Goal: Task Accomplishment & Management: Use online tool/utility

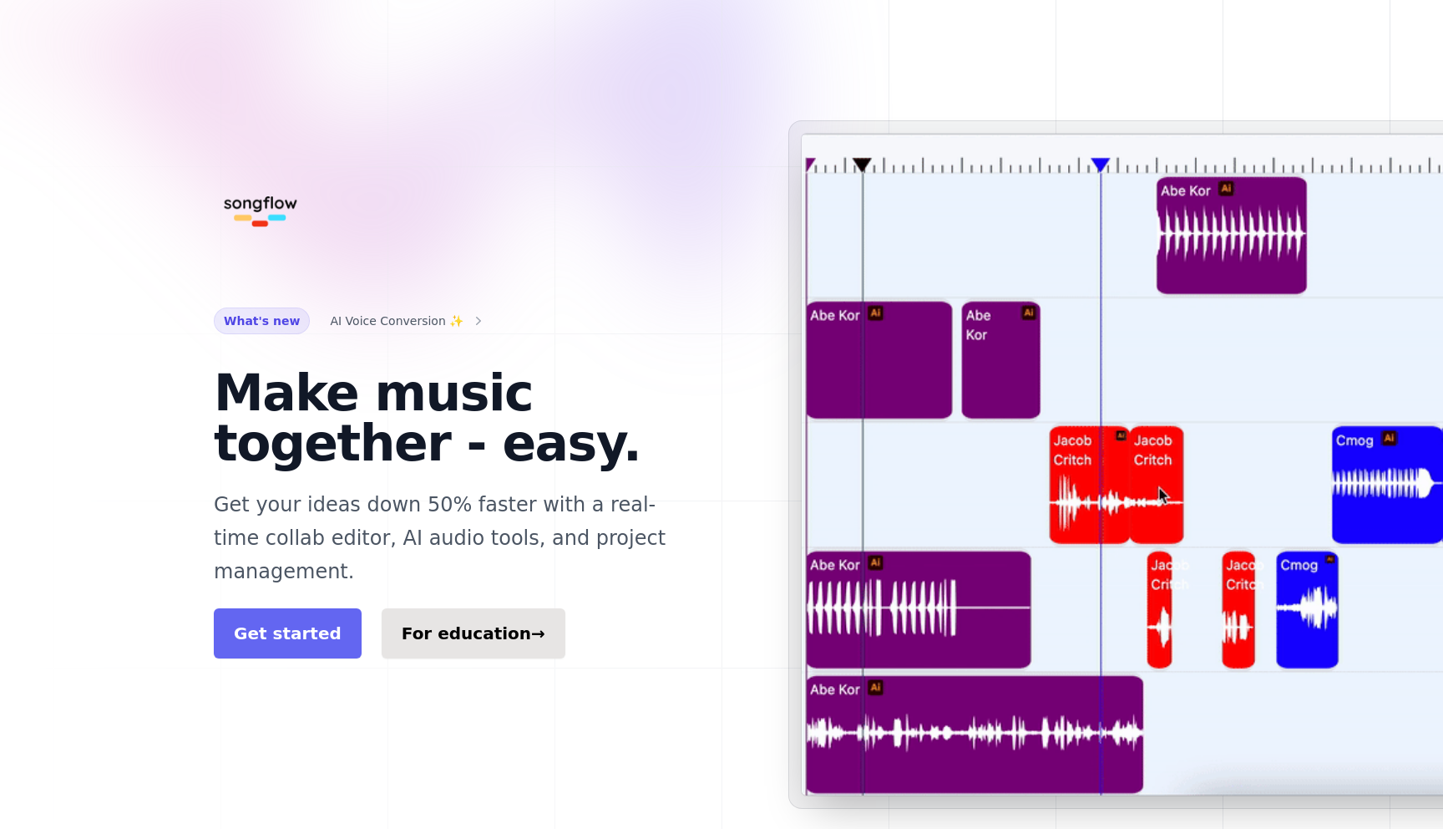
click at [296, 608] on link "Get started" at bounding box center [288, 633] width 148 height 50
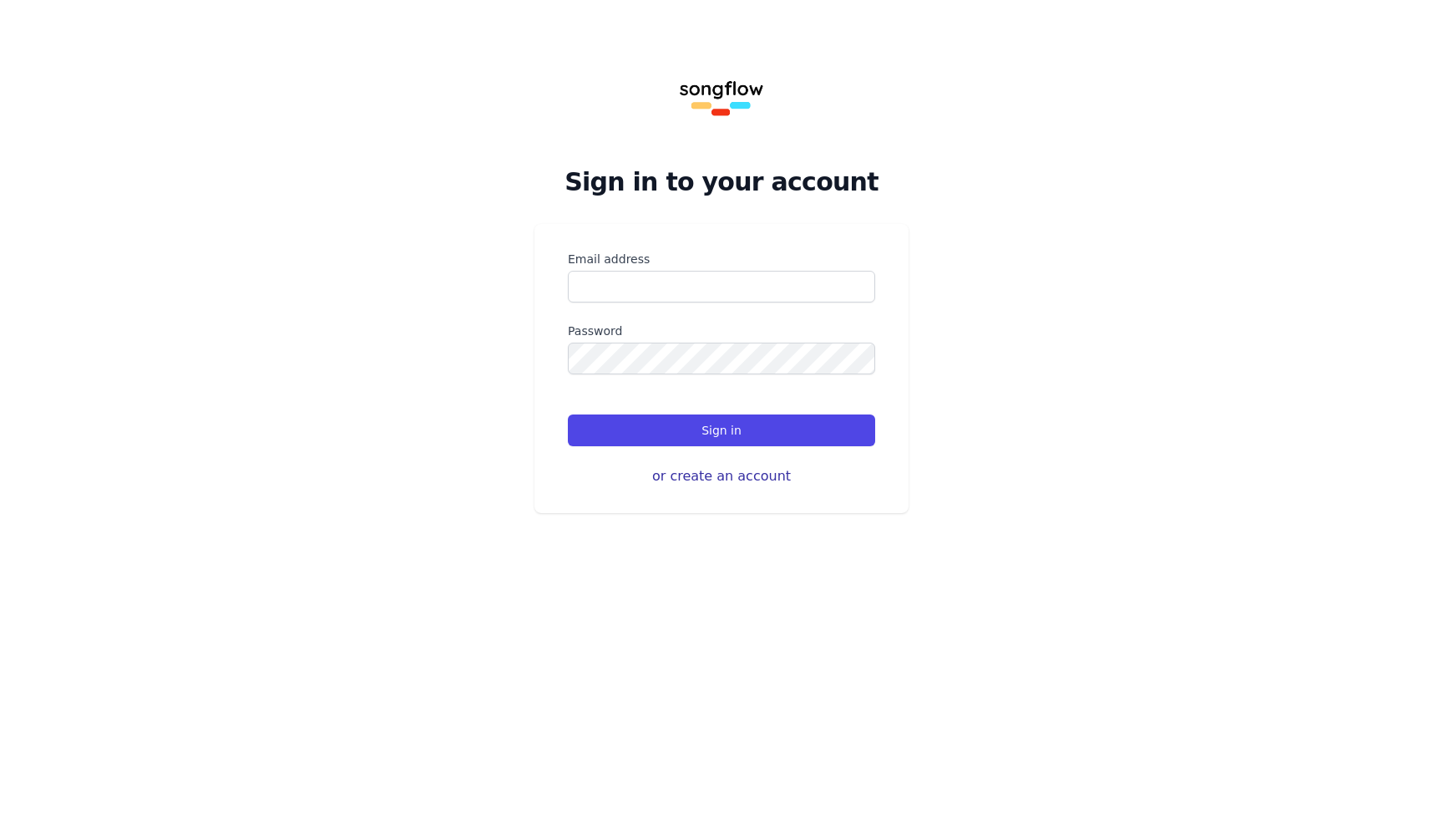
click at [689, 479] on button "or create an account" at bounding box center [721, 476] width 307 height 20
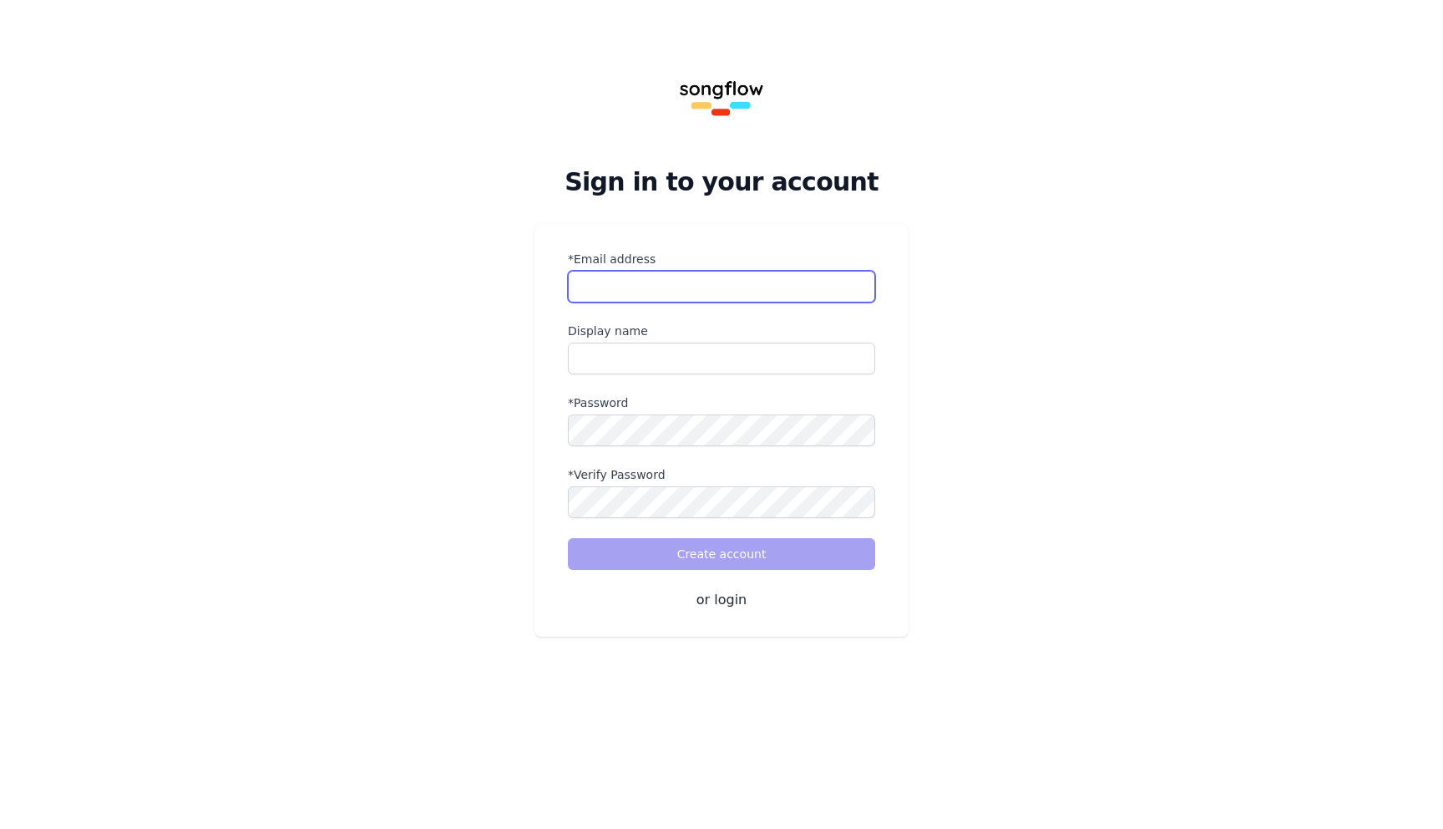
click at [642, 288] on input "*Email address" at bounding box center [721, 287] width 307 height 32
type input "**********"
click at [649, 362] on input "name" at bounding box center [721, 358] width 307 height 32
type input "*****"
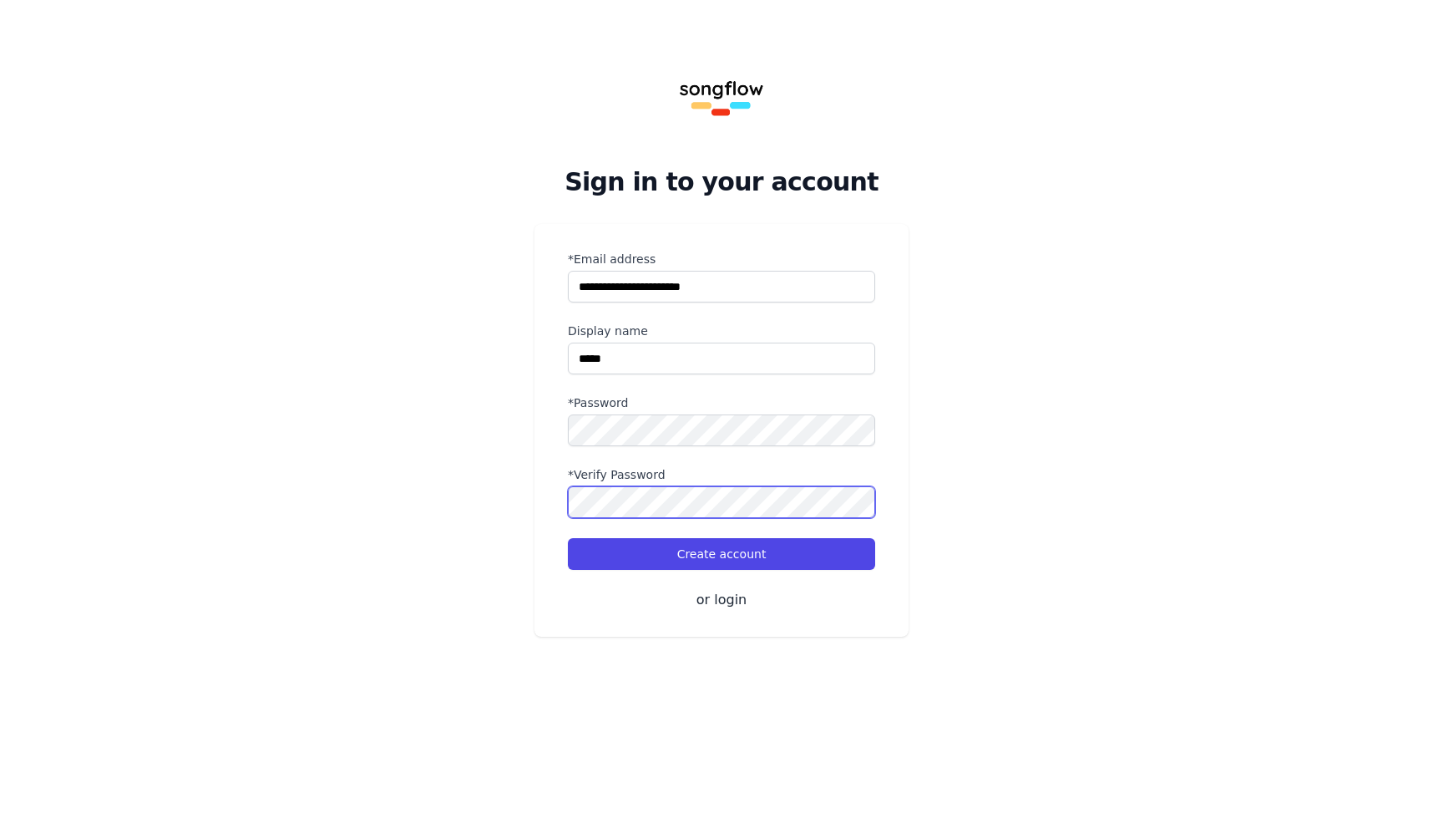
click at [568, 538] on button "Create account" at bounding box center [721, 554] width 307 height 32
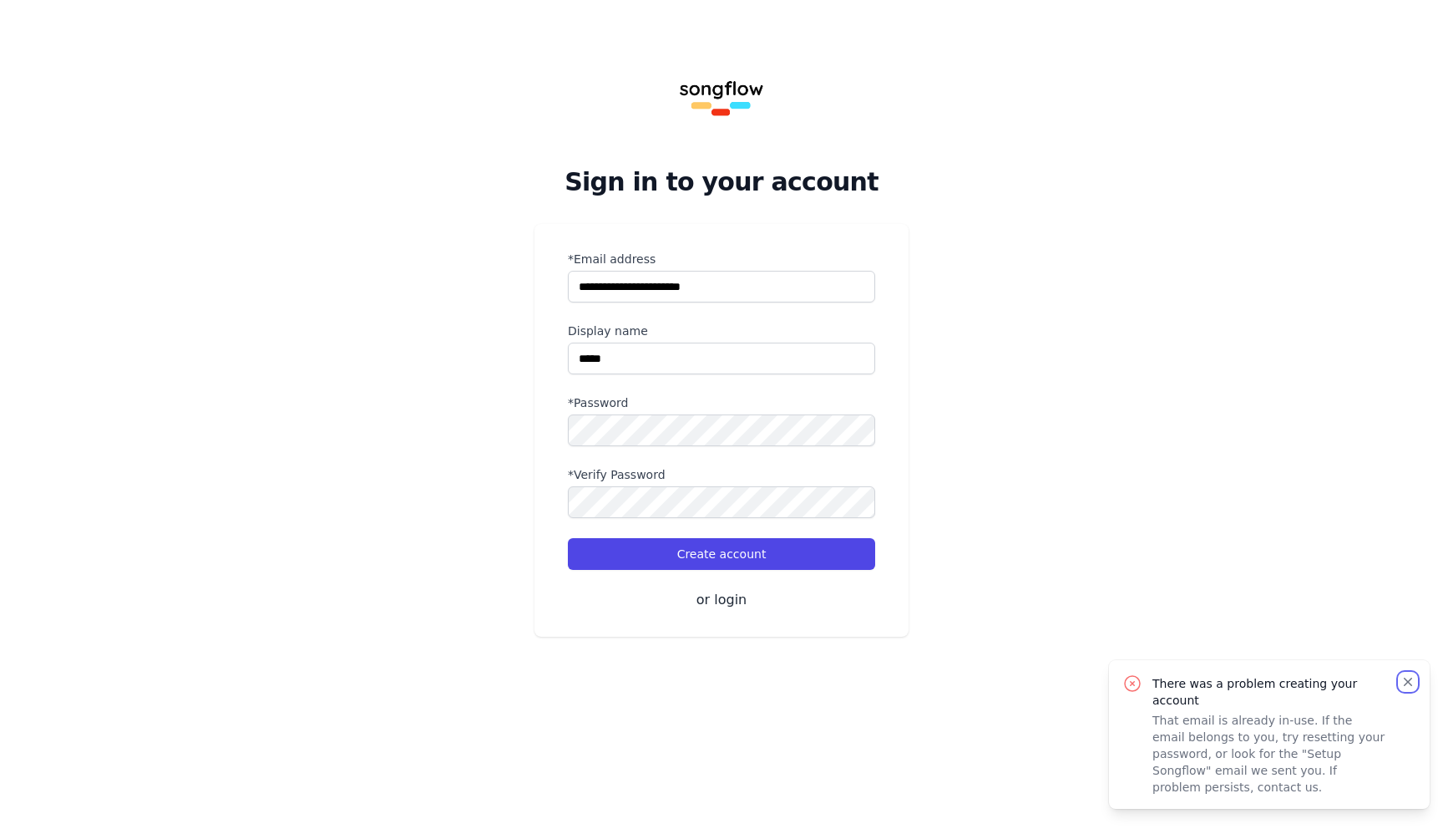
click at [1407, 680] on icon "button" at bounding box center [1408, 681] width 8 height 8
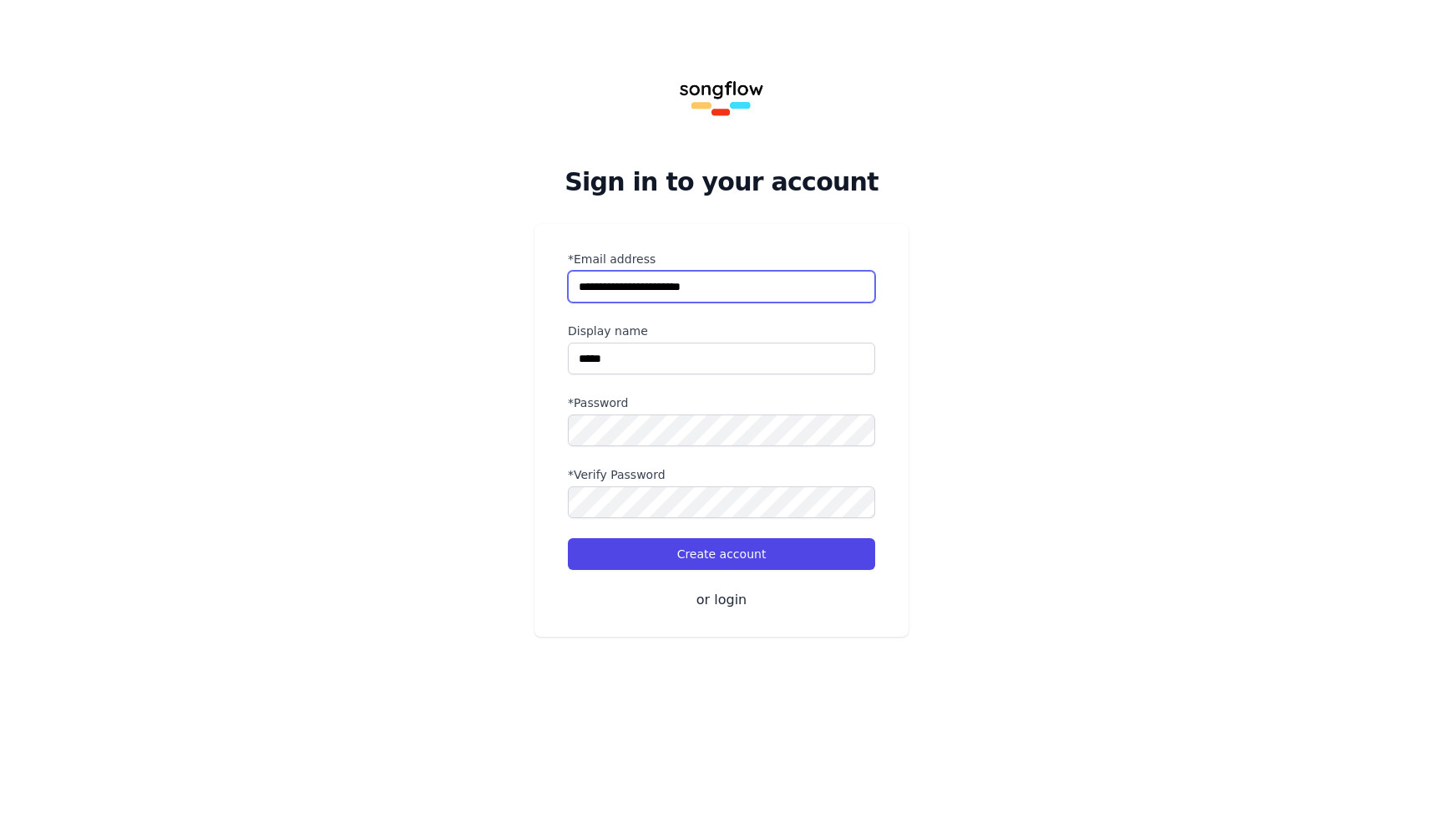
click at [763, 295] on input "**********" at bounding box center [721, 287] width 307 height 32
drag, startPoint x: 743, startPoint y: 292, endPoint x: 606, endPoint y: 286, distance: 136.3
click at [606, 286] on input "**********" at bounding box center [721, 287] width 307 height 32
type input "**********"
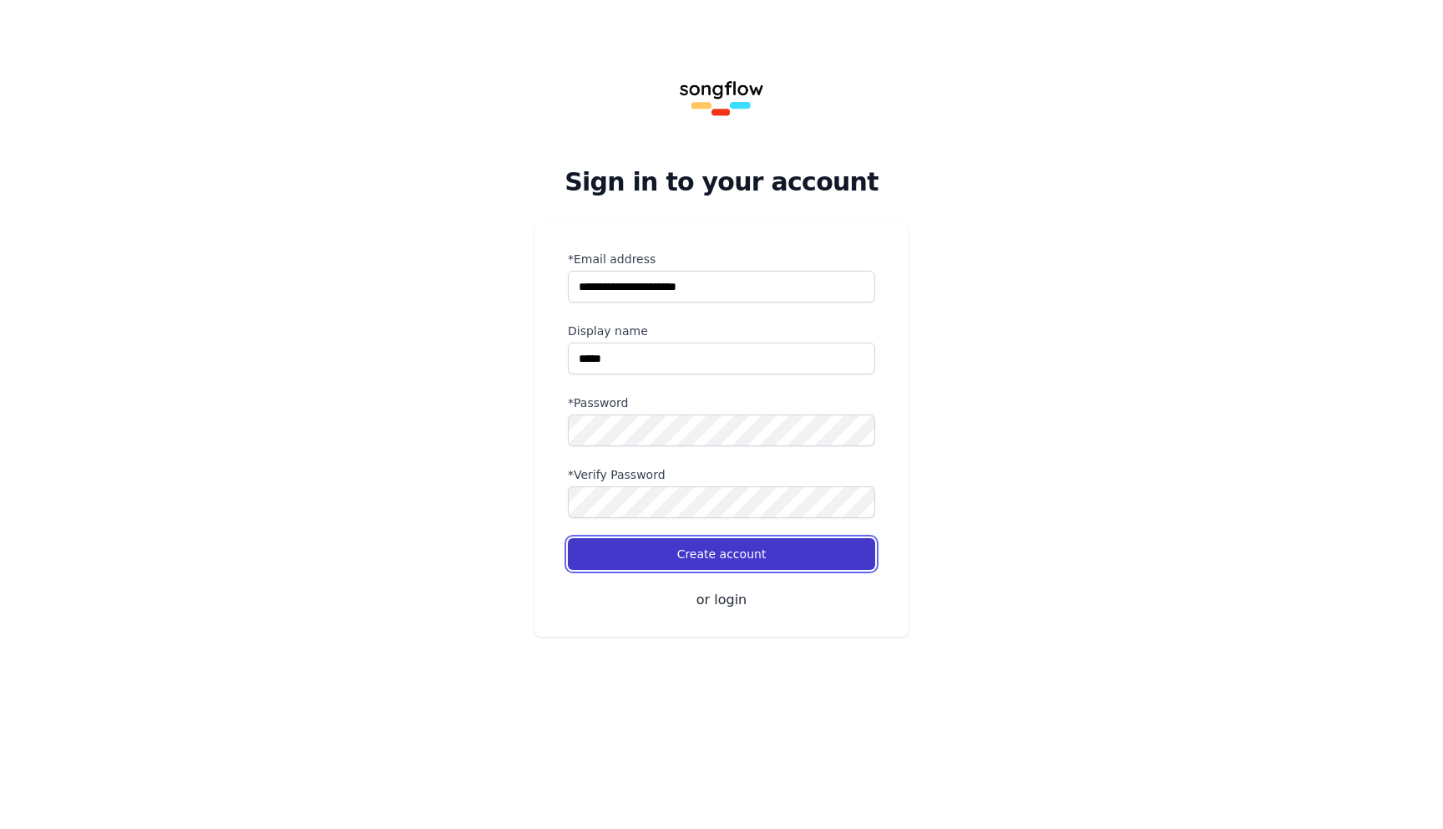
click at [731, 546] on button "Create account" at bounding box center [721, 554] width 307 height 32
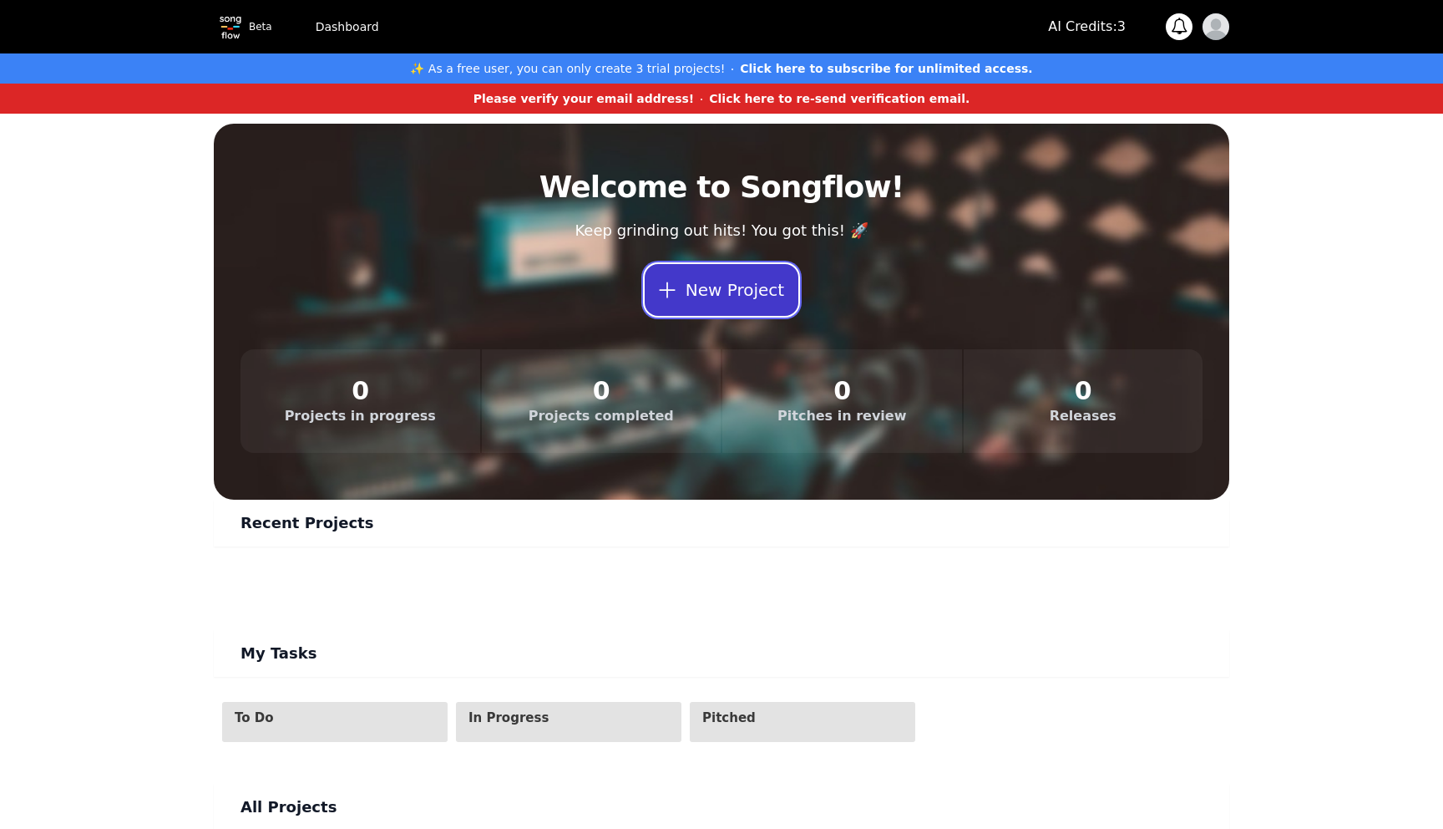
click at [711, 283] on button "New Project" at bounding box center [722, 290] width 154 height 52
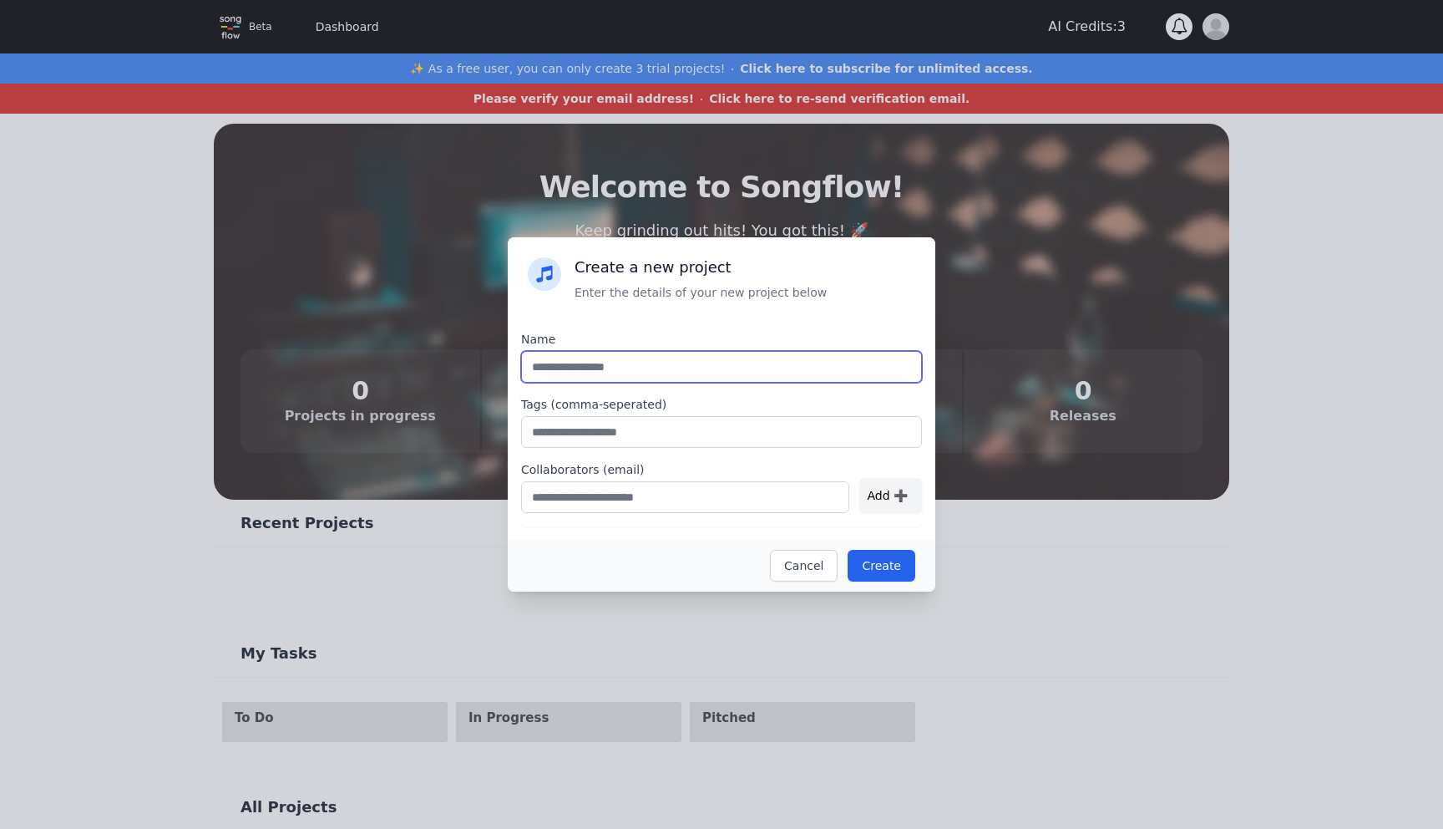
click at [648, 366] on input "text" at bounding box center [721, 367] width 401 height 32
type input "*"
type input "**********"
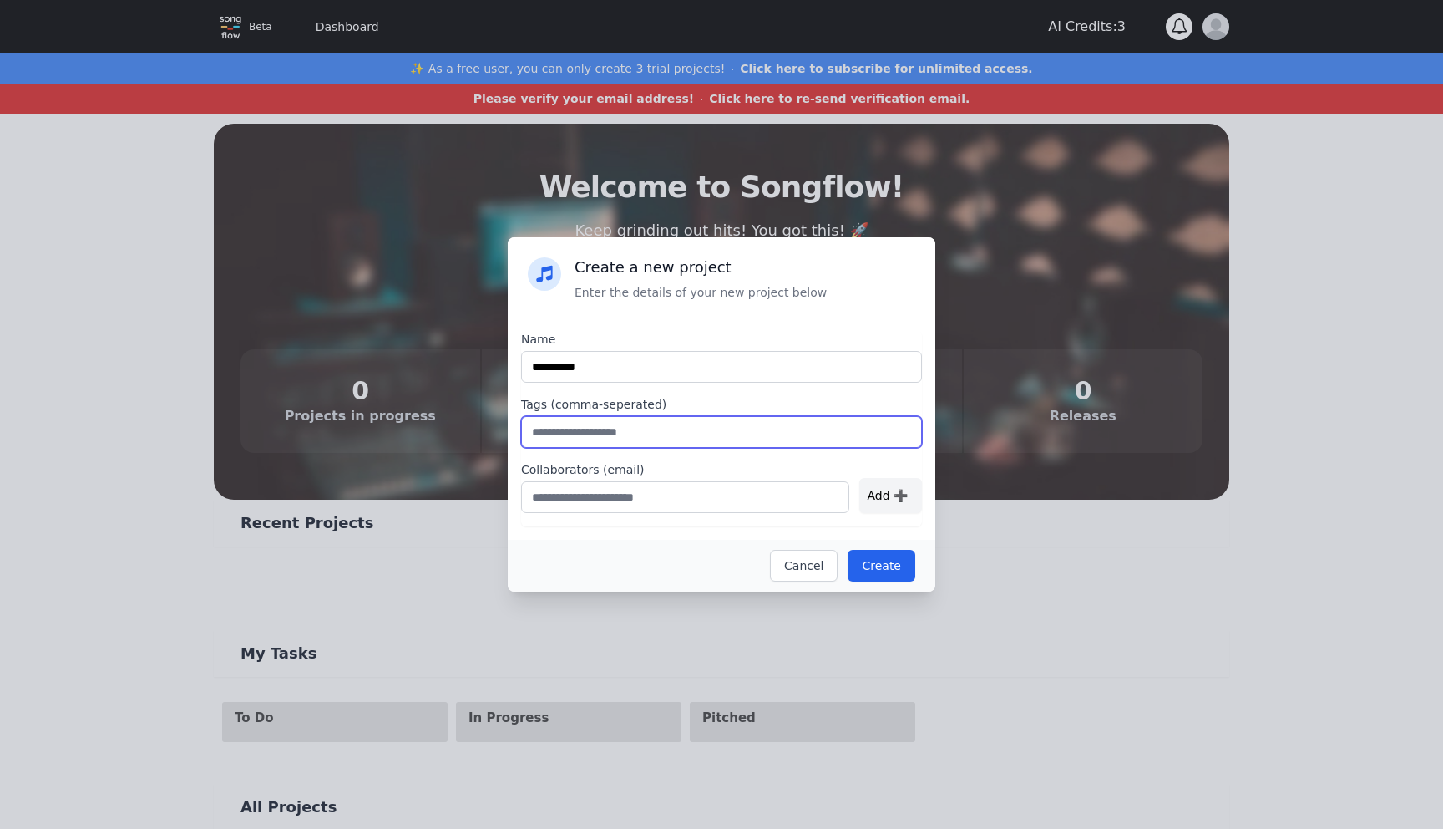
click at [646, 426] on input "text" at bounding box center [721, 432] width 401 height 32
type input "***"
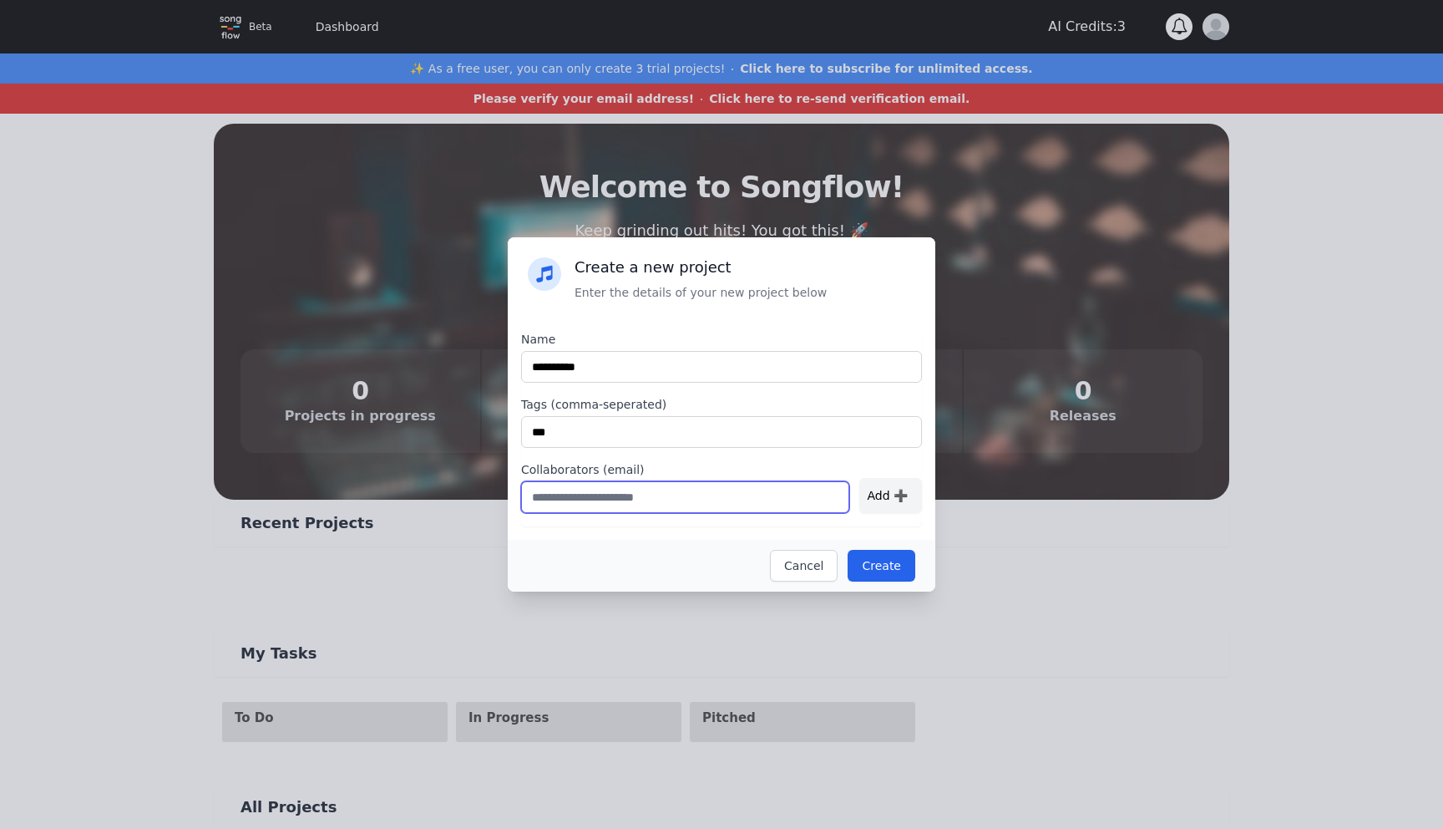
click at [667, 493] on input "text" at bounding box center [685, 497] width 328 height 32
type input "*"
type input "**********"
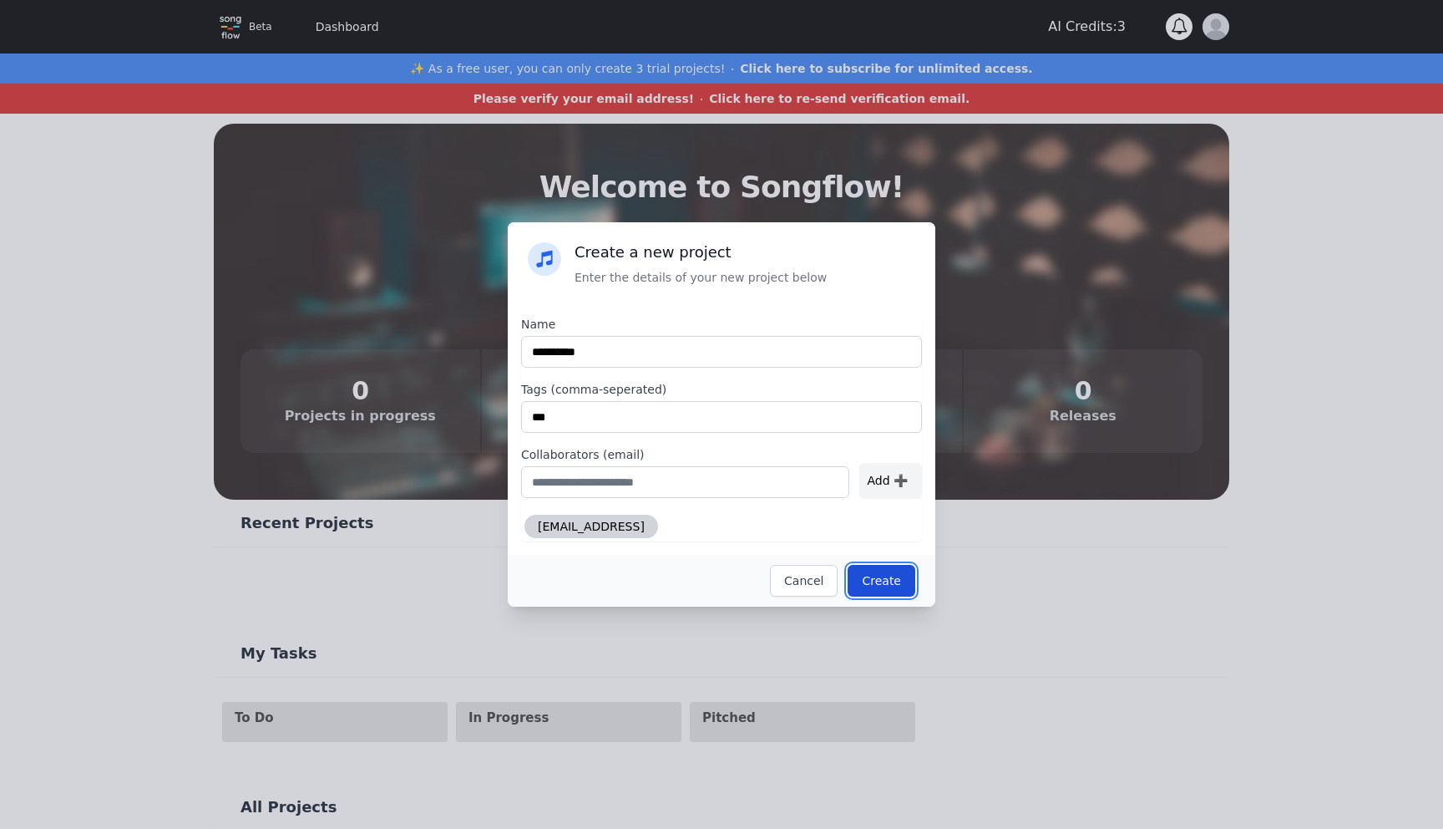
click at [893, 582] on button "Create" at bounding box center [882, 581] width 68 height 32
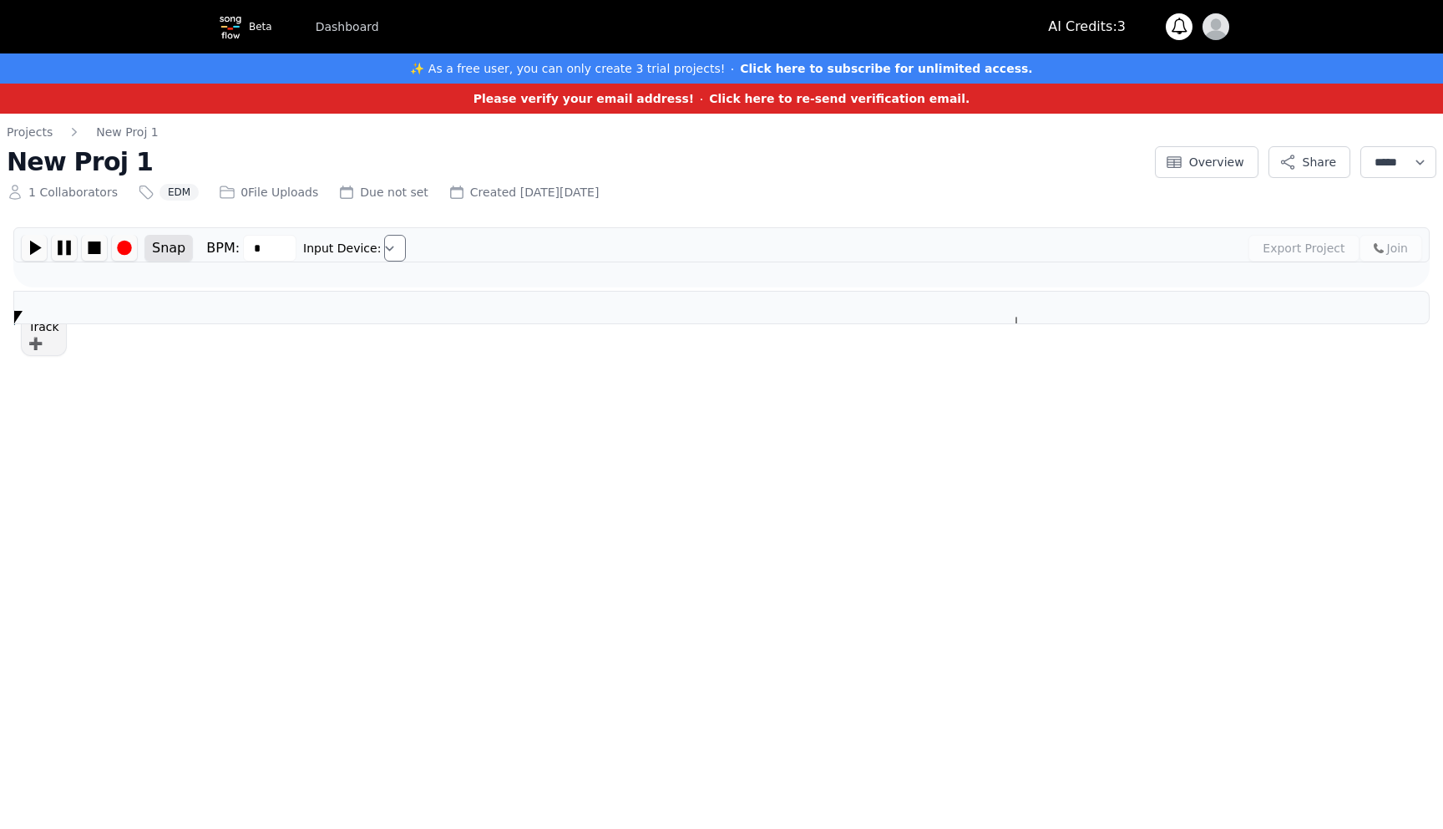
type input "***"
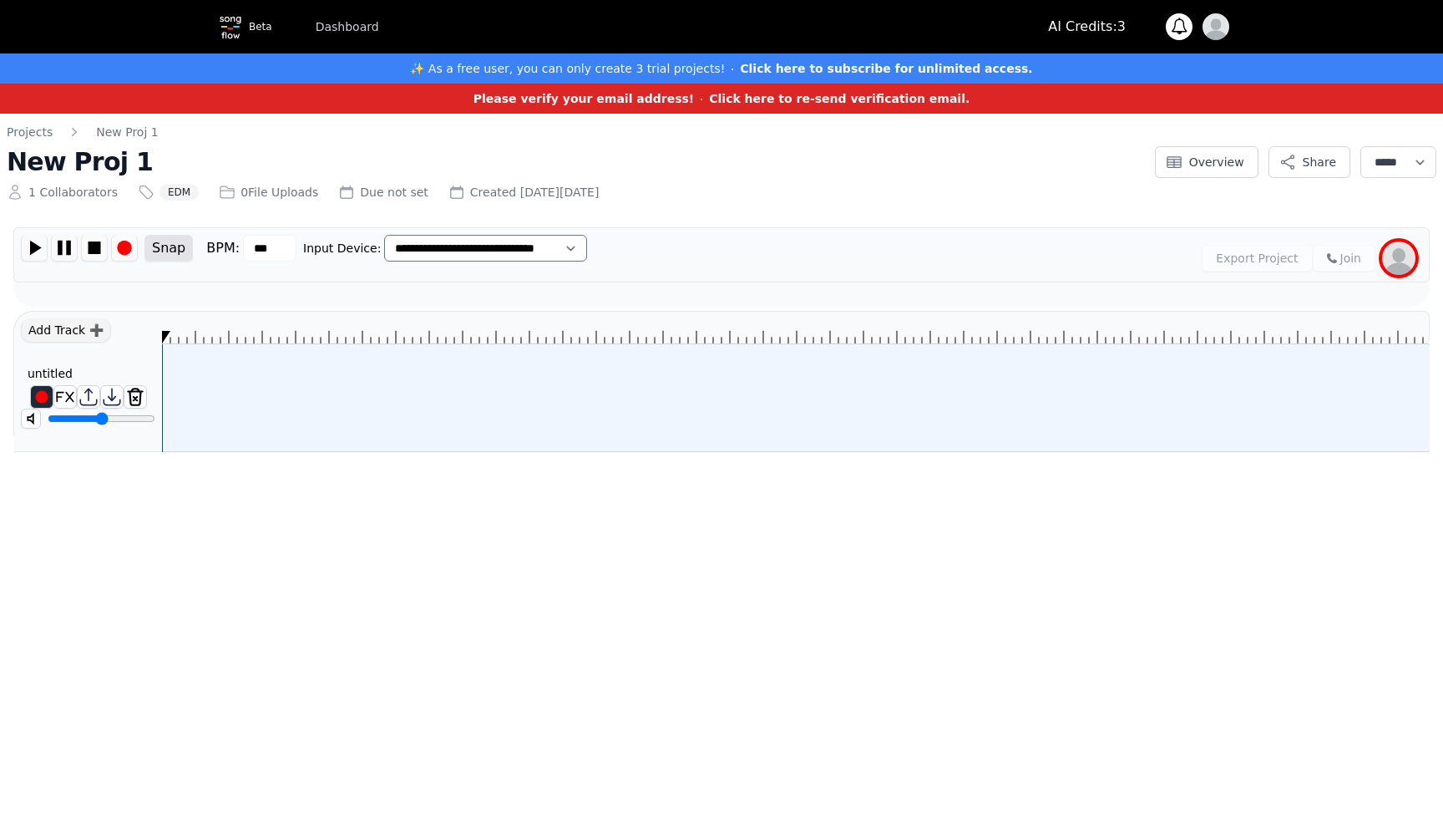
click at [175, 415] on div at bounding box center [796, 397] width 1268 height 107
click at [248, 343] on div at bounding box center [796, 327] width 1268 height 33
click at [73, 327] on div "Add Track ➕" at bounding box center [66, 330] width 90 height 24
click at [96, 332] on div "Add Track ➕" at bounding box center [66, 330] width 90 height 24
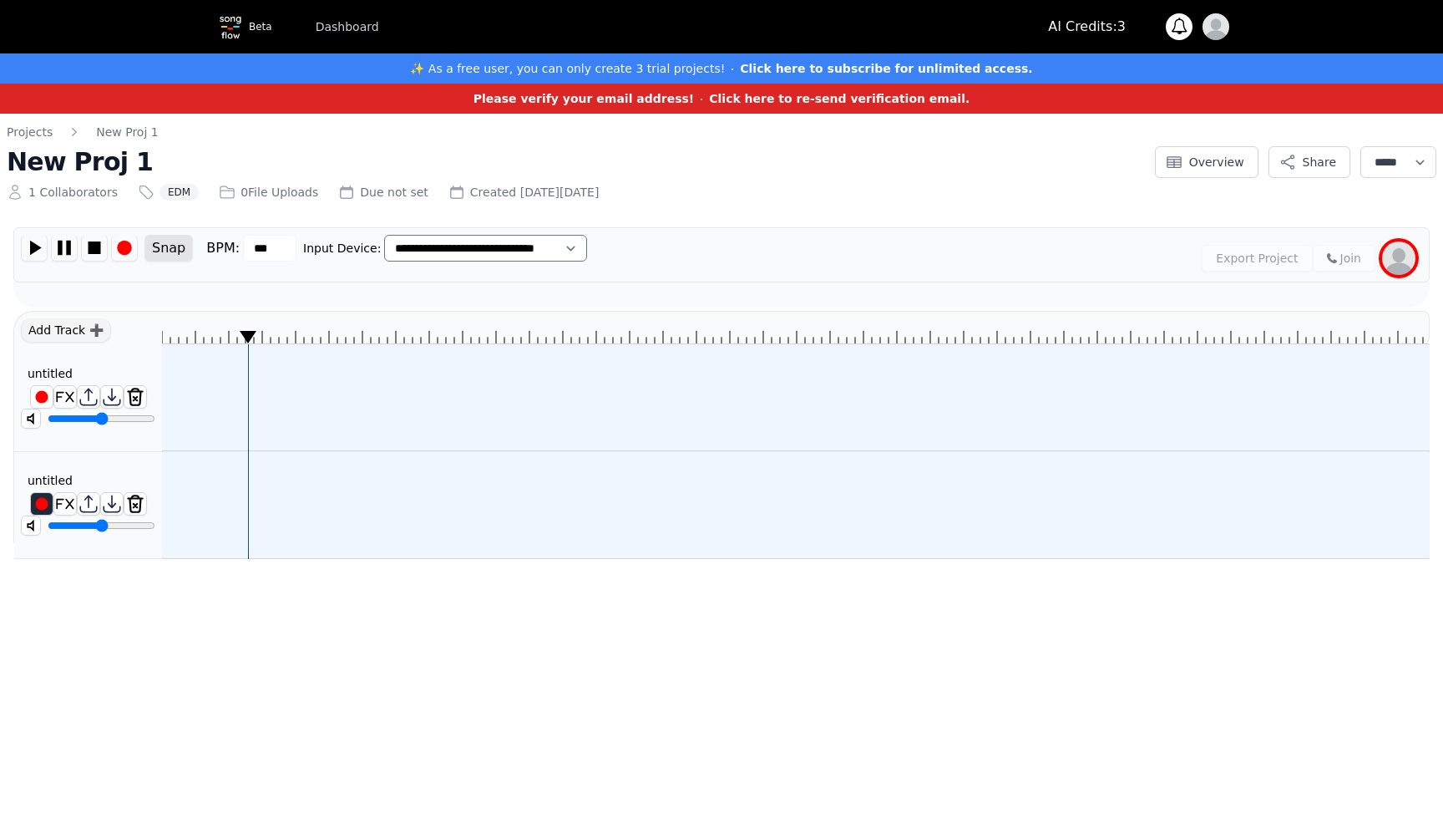
click at [334, 401] on div at bounding box center [796, 397] width 1268 height 107
click at [285, 391] on div at bounding box center [796, 397] width 1268 height 107
click at [59, 391] on img at bounding box center [65, 397] width 22 height 22
click at [246, 396] on div at bounding box center [796, 397] width 1268 height 107
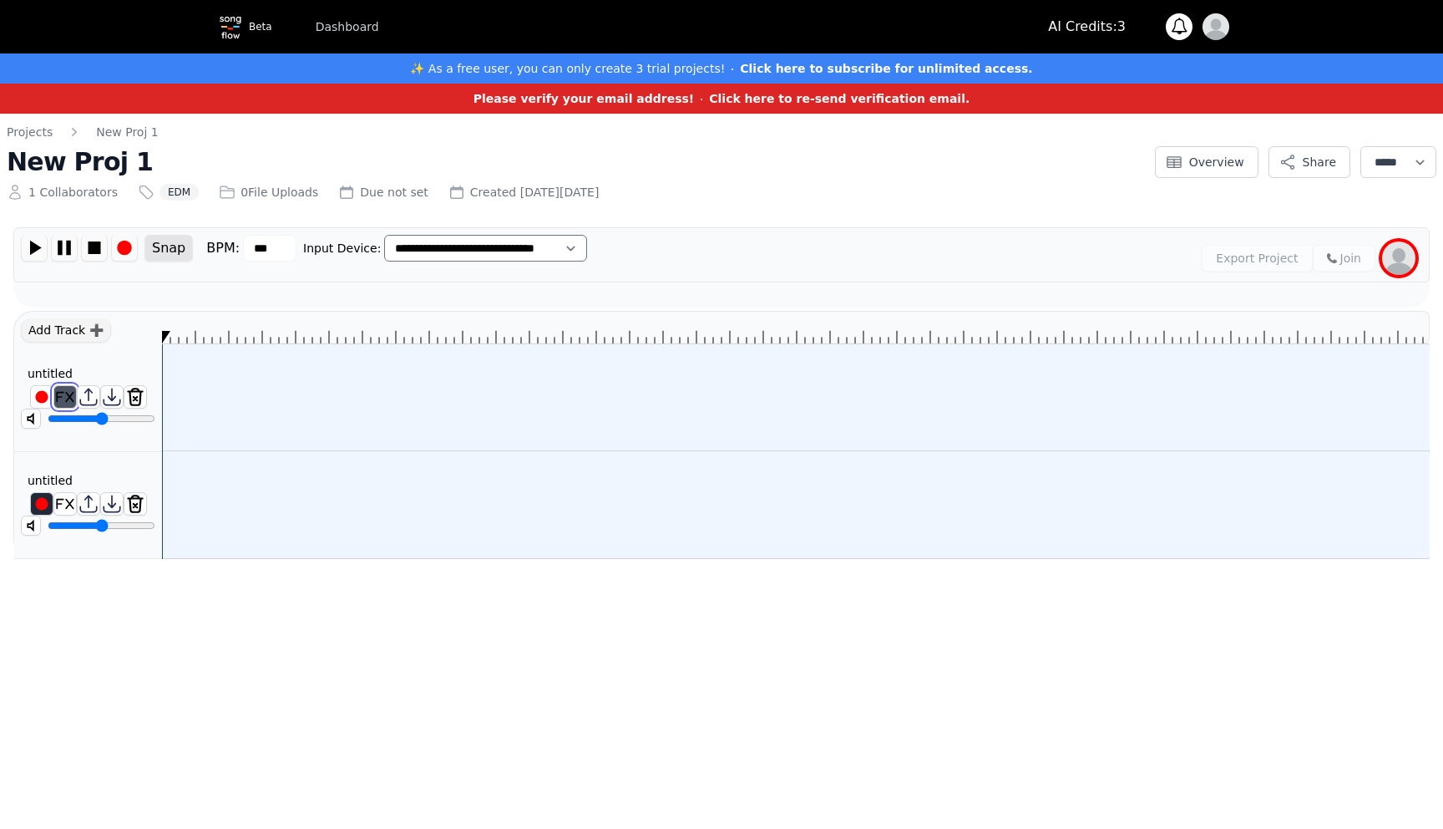
click at [58, 389] on img at bounding box center [65, 397] width 22 height 22
click at [1395, 164] on select "**********" at bounding box center [1399, 162] width 76 height 32
click at [257, 403] on div at bounding box center [796, 397] width 1268 height 107
click at [88, 326] on div "Add Track ➕" at bounding box center [66, 330] width 90 height 24
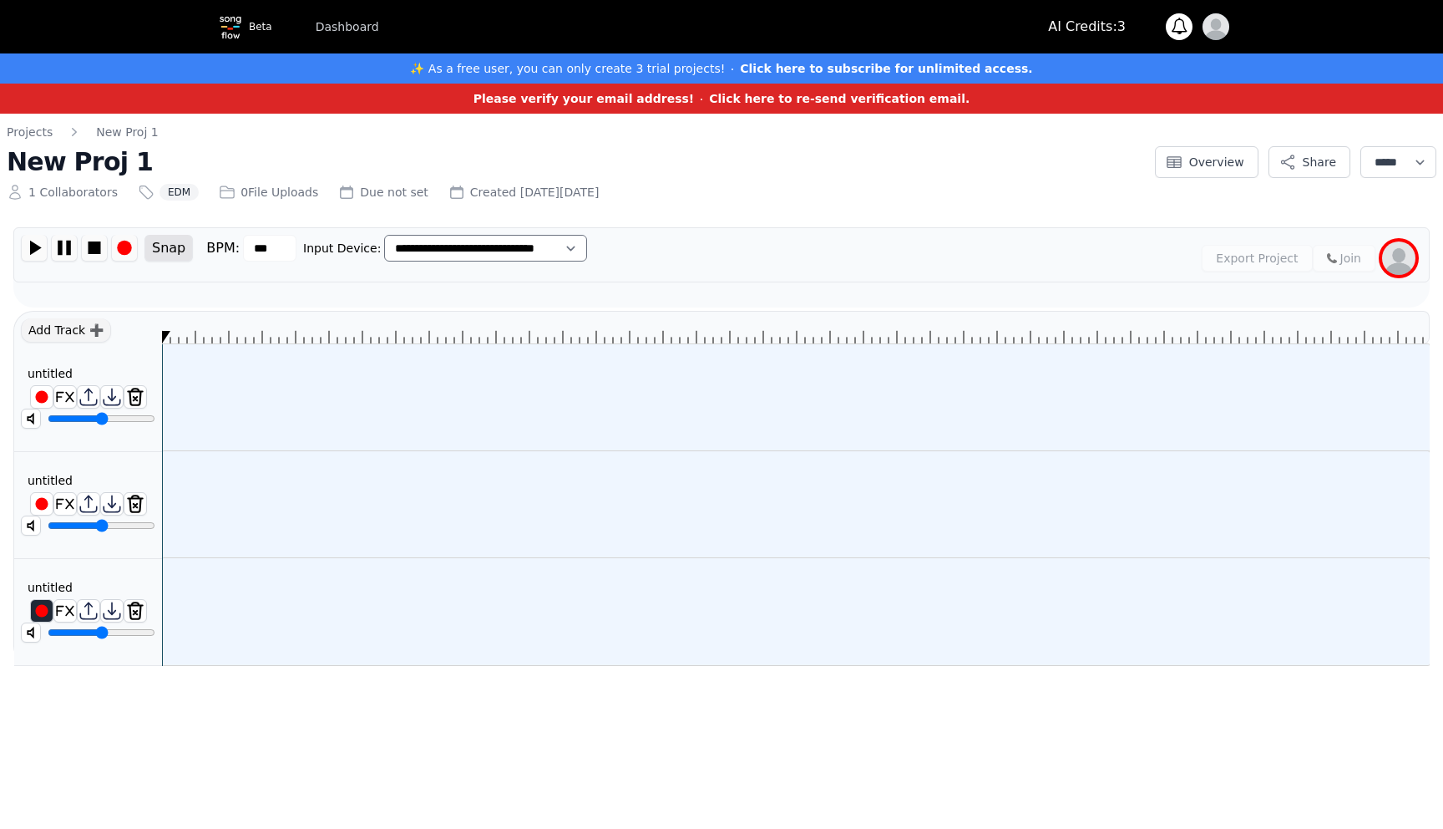
click at [241, 373] on div at bounding box center [796, 397] width 1268 height 107
click at [236, 383] on div at bounding box center [796, 397] width 1268 height 107
click at [368, 378] on div at bounding box center [796, 397] width 1268 height 107
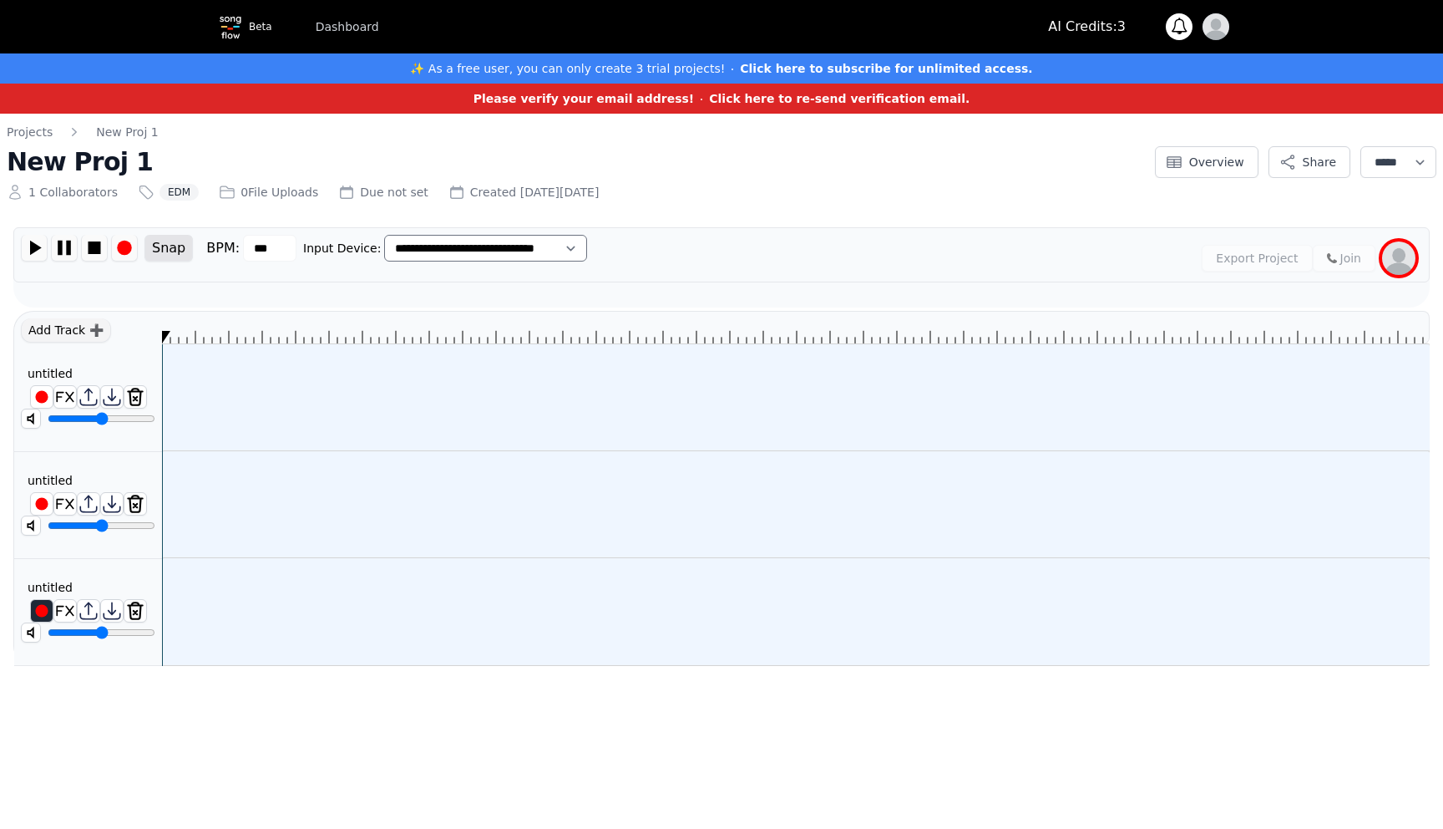
click at [368, 378] on div at bounding box center [796, 397] width 1268 height 107
click at [1219, 155] on button "Overview" at bounding box center [1207, 162] width 104 height 32
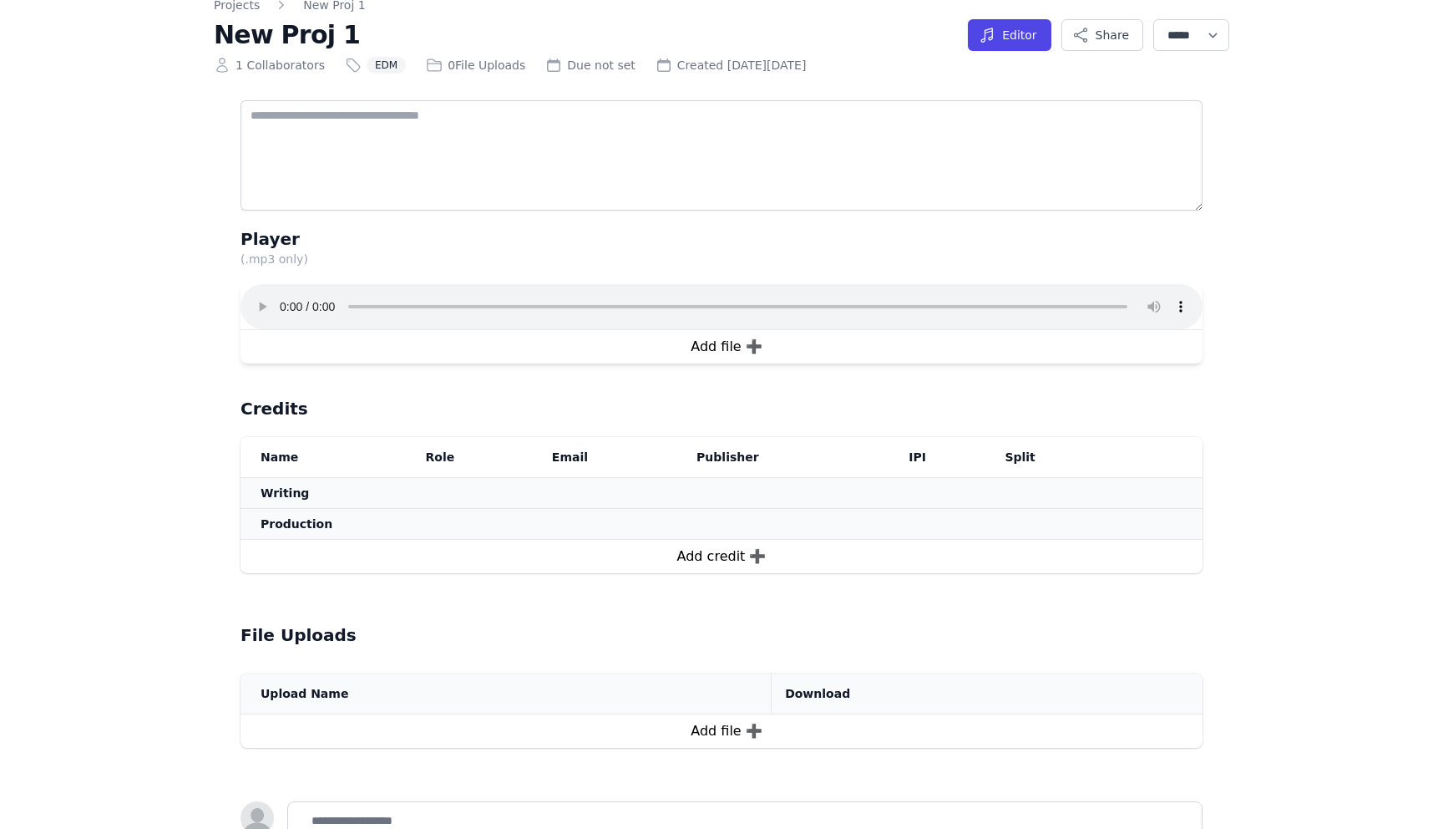
scroll to position [226, 0]
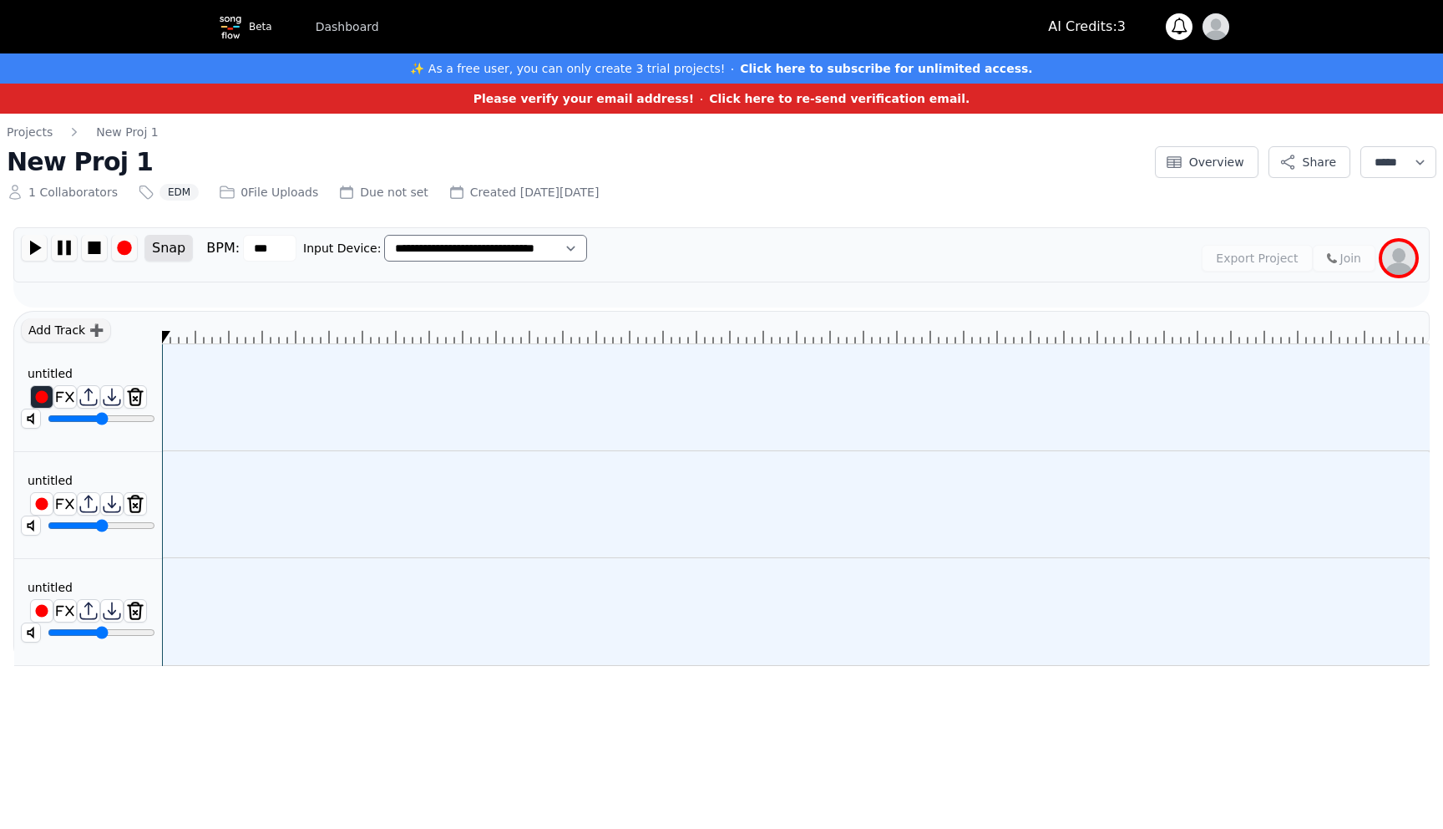
click at [317, 366] on div at bounding box center [796, 397] width 1268 height 107
click at [42, 396] on img at bounding box center [42, 397] width 22 height 22
click at [35, 400] on img at bounding box center [42, 397] width 22 height 22
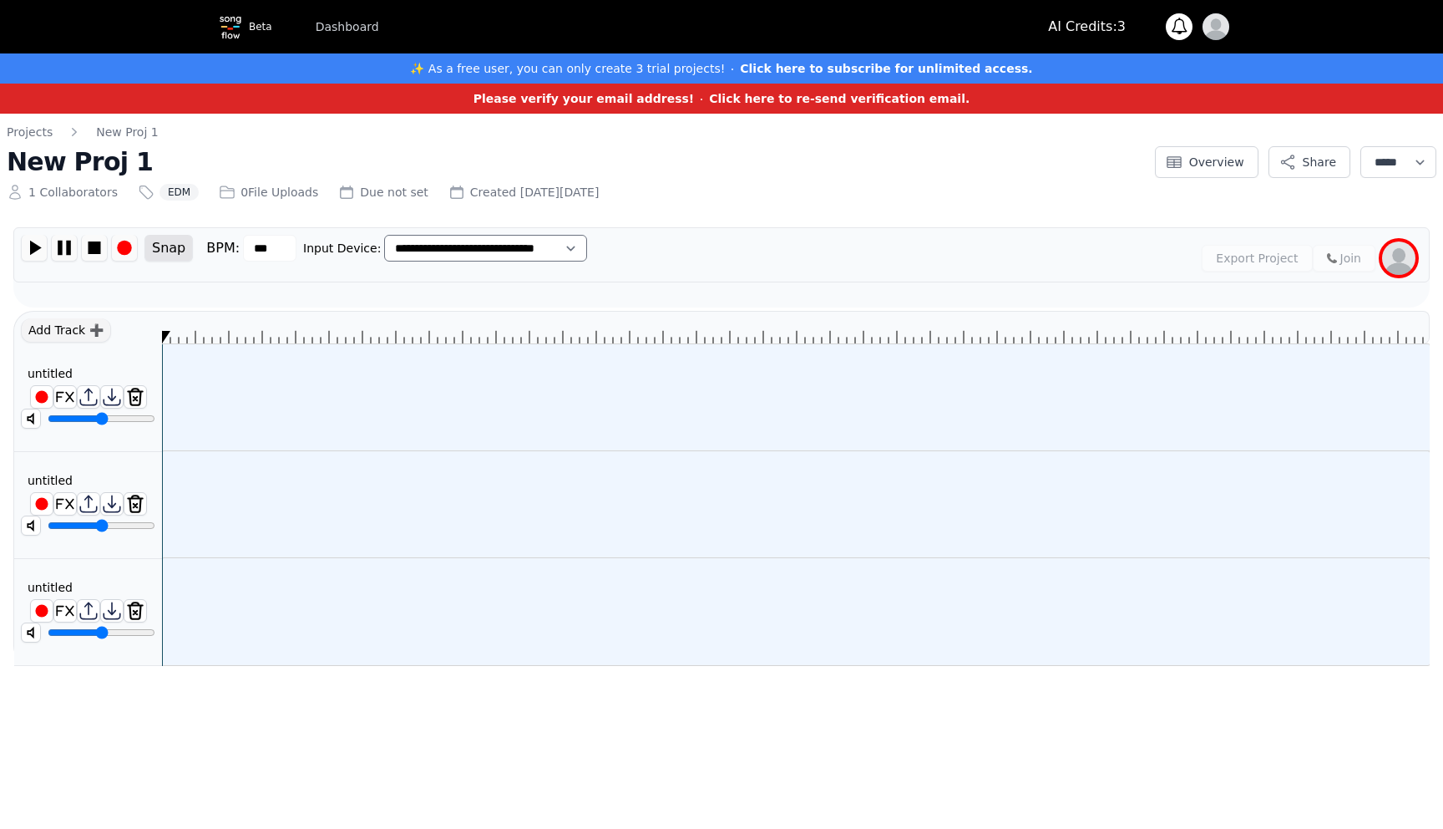
click at [230, 28] on img at bounding box center [230, 26] width 33 height 33
click at [372, 22] on link "Dashboard" at bounding box center [348, 27] width 84 height 30
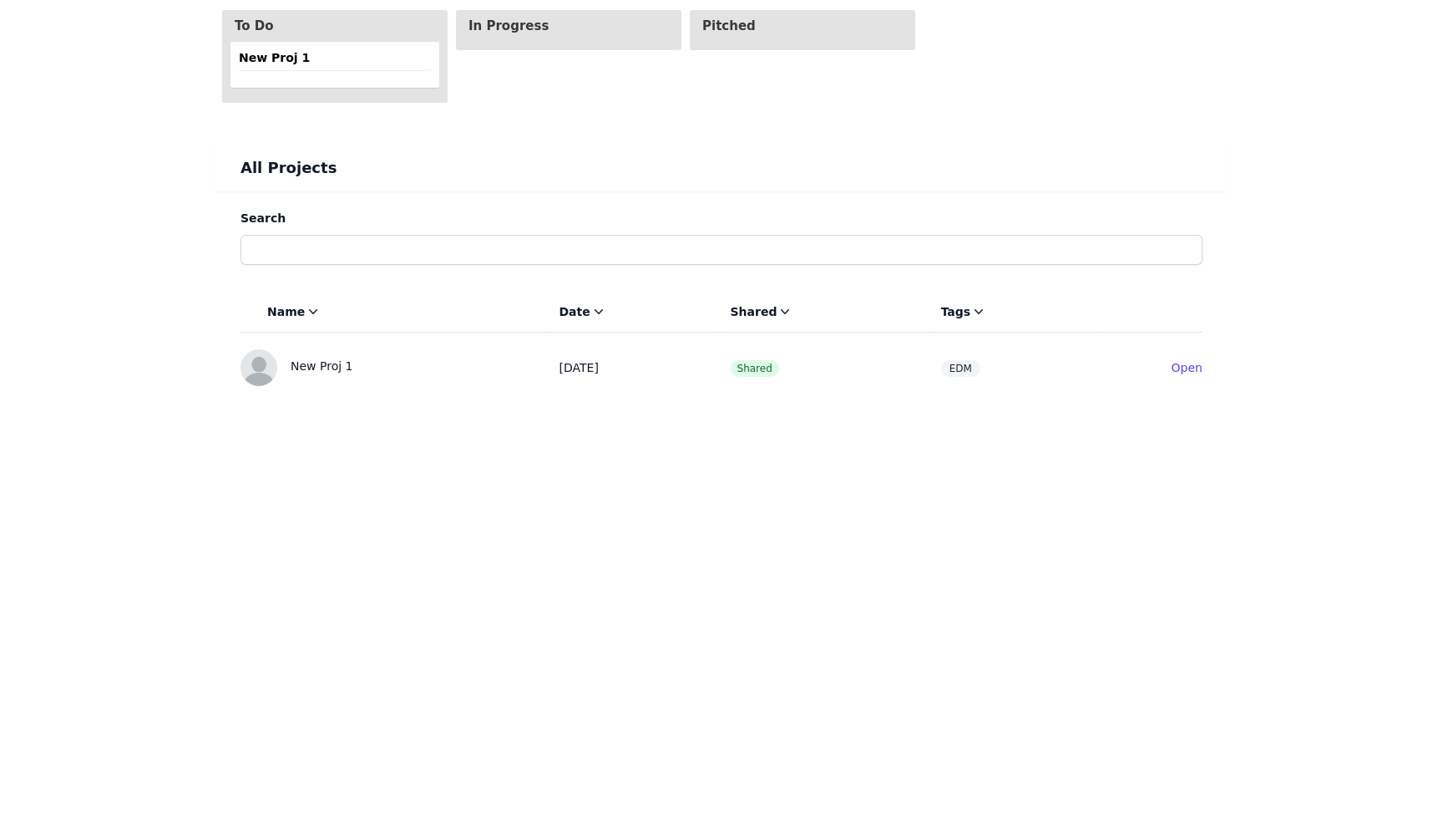
scroll to position [851, 0]
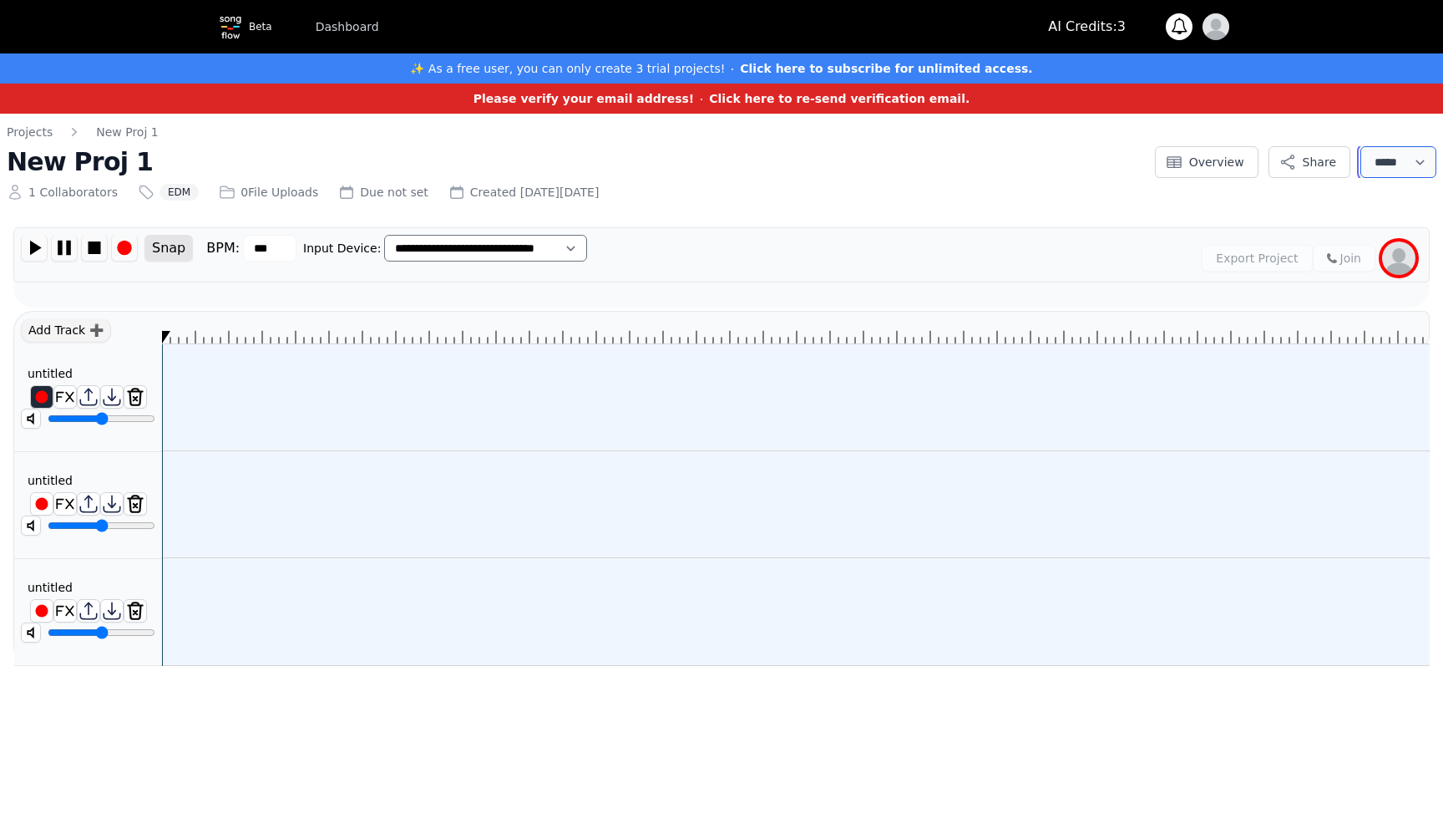
click at [1410, 165] on select "**********" at bounding box center [1399, 162] width 76 height 32
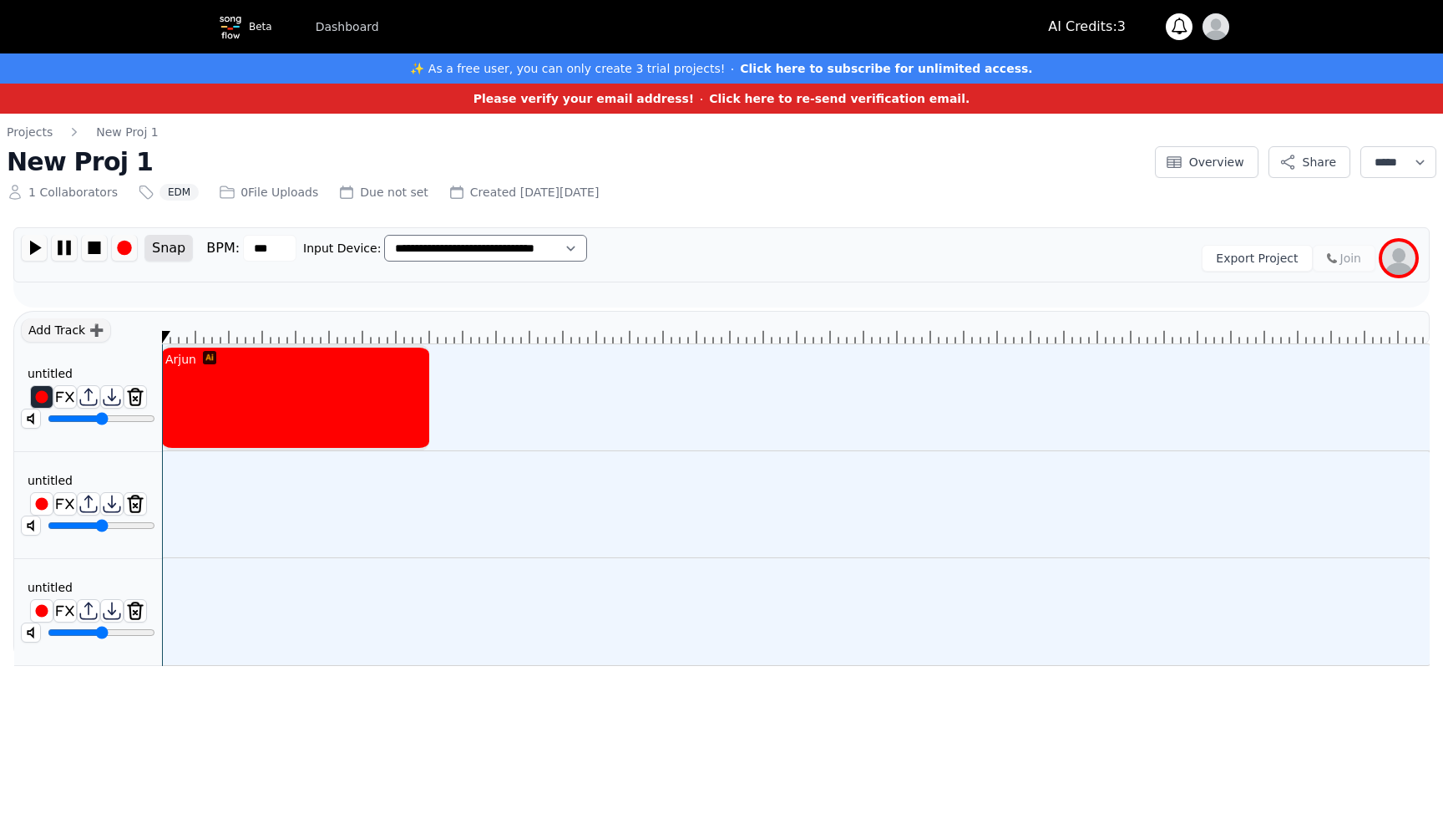
click at [311, 408] on div at bounding box center [295, 396] width 267 height 50
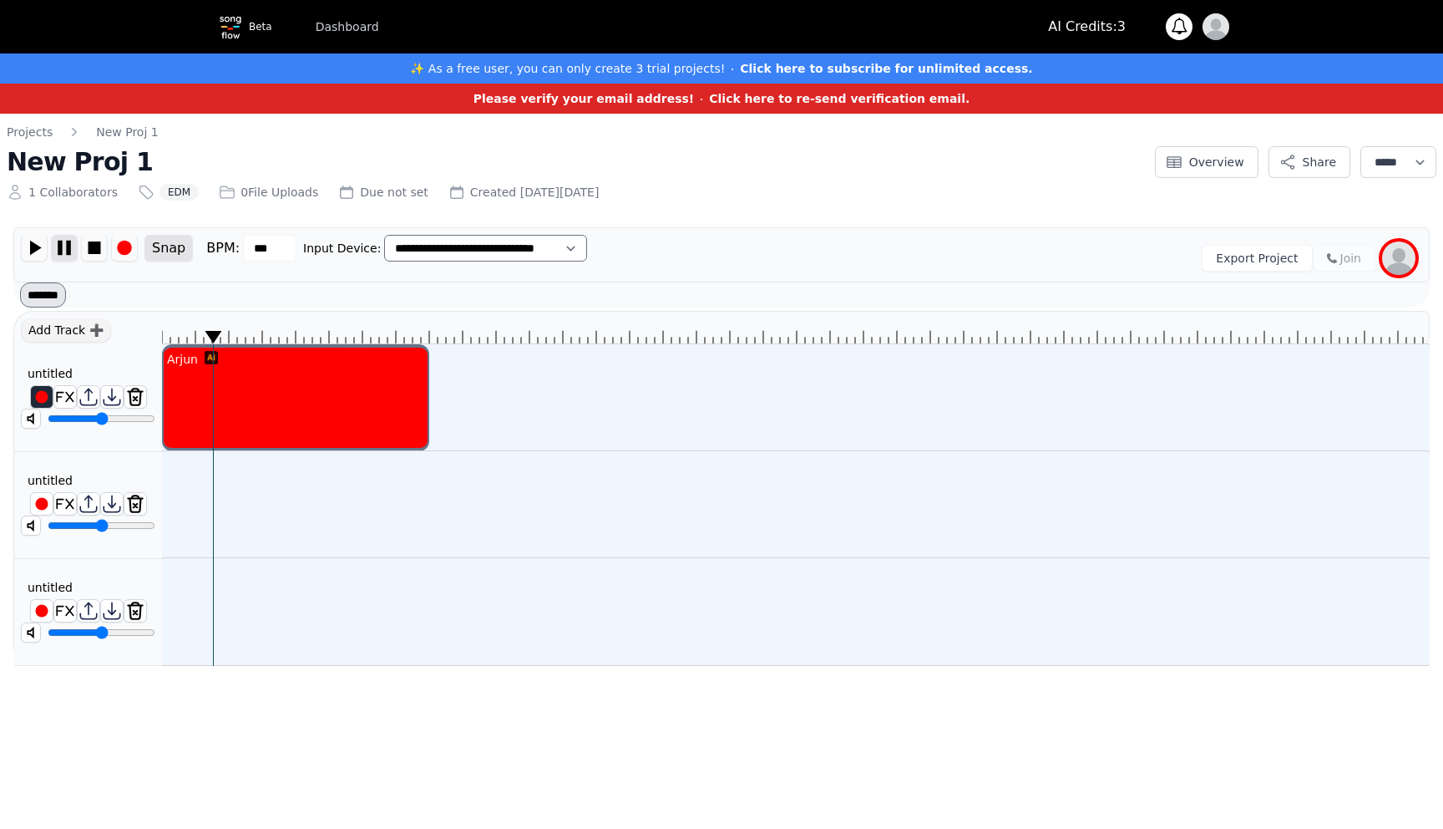
click at [67, 247] on img at bounding box center [64, 248] width 25 height 26
click at [292, 388] on div "Arjun" at bounding box center [295, 397] width 267 height 107
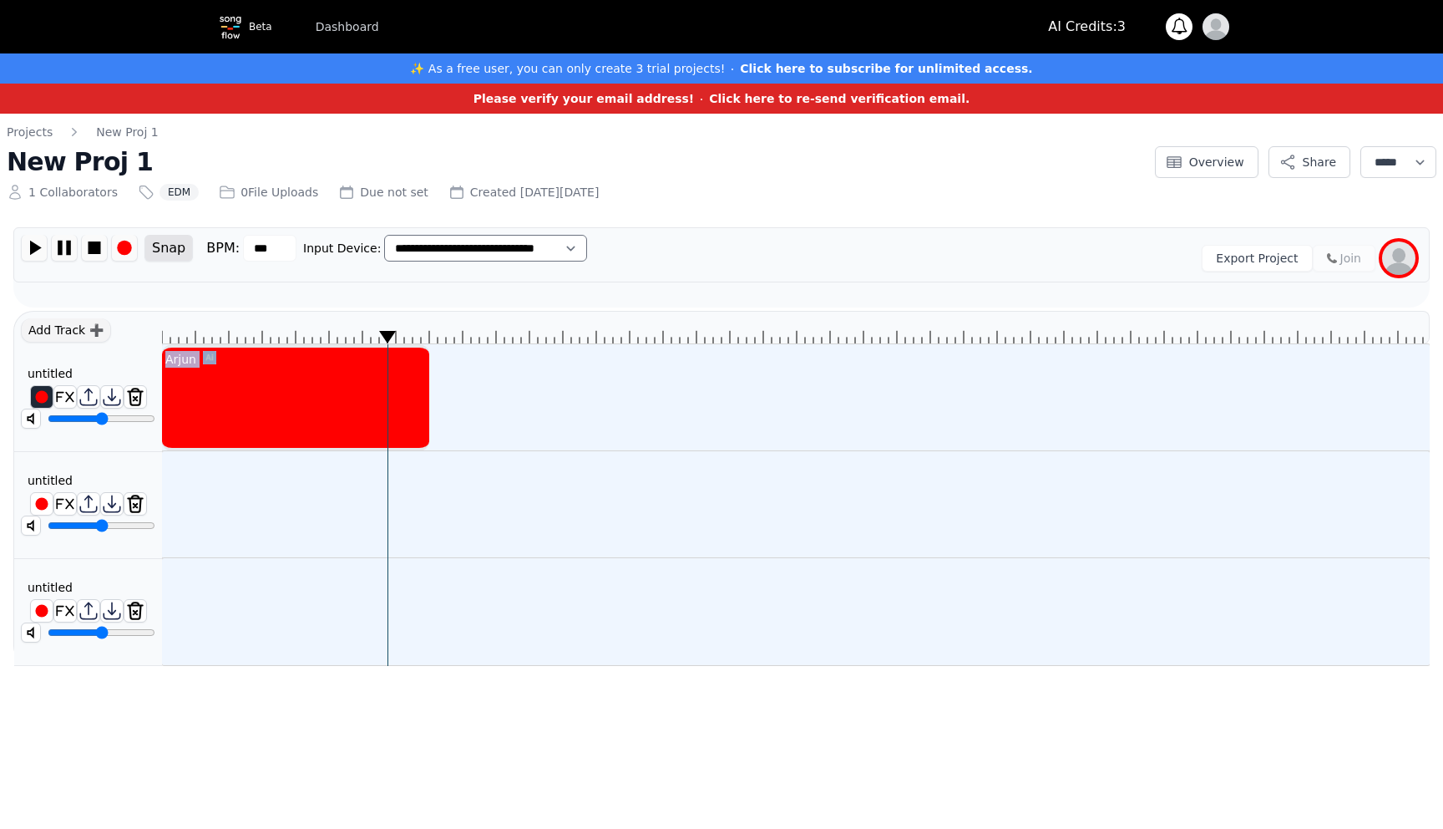
drag, startPoint x: 214, startPoint y: 337, endPoint x: 374, endPoint y: 350, distance: 160.9
click at [375, 349] on div "Arjun" at bounding box center [796, 488] width 1268 height 354
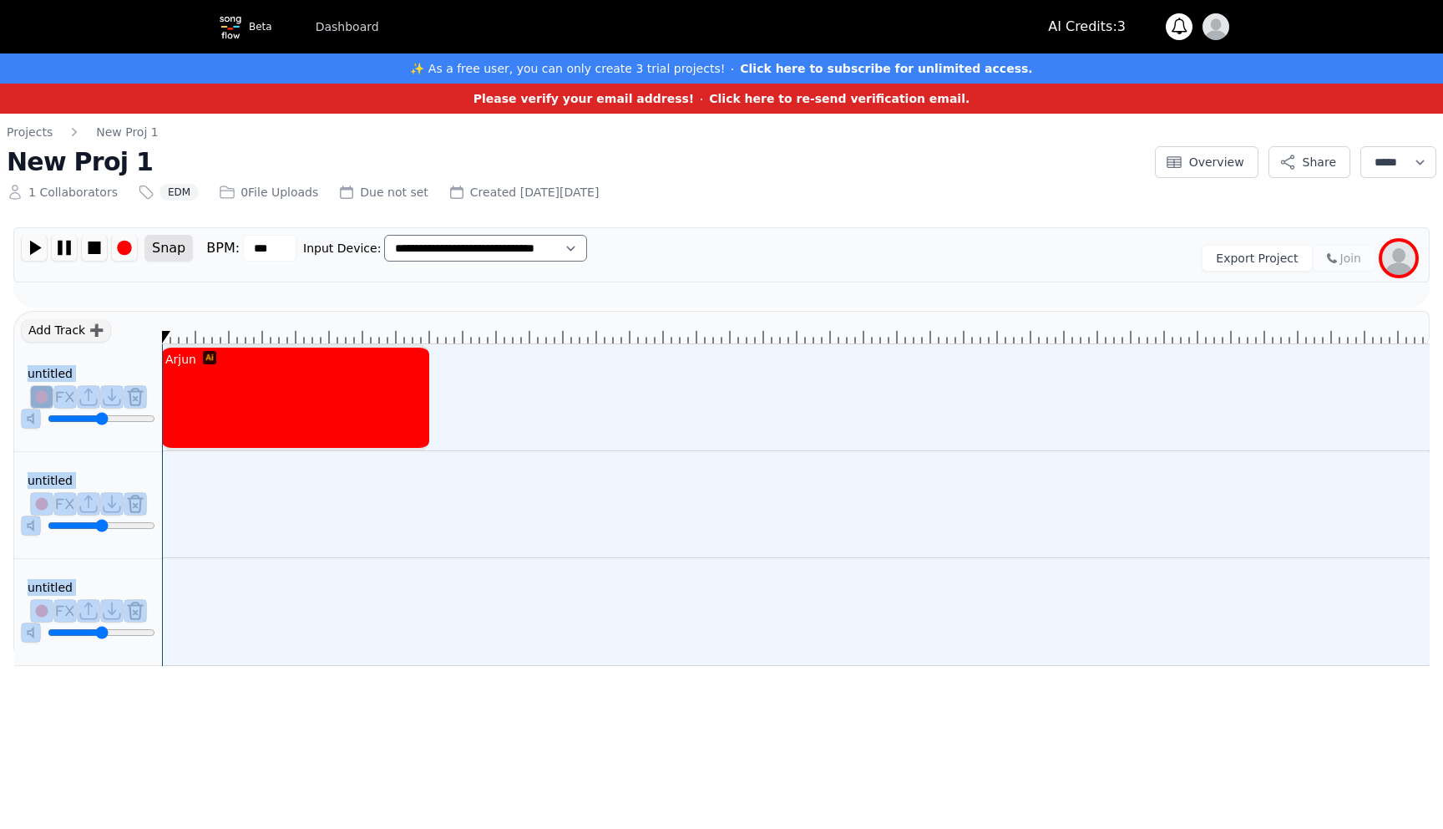
drag, startPoint x: 386, startPoint y: 334, endPoint x: 0, endPoint y: 322, distance: 386.1
click at [0, 322] on div "**********" at bounding box center [721, 398] width 1443 height 569
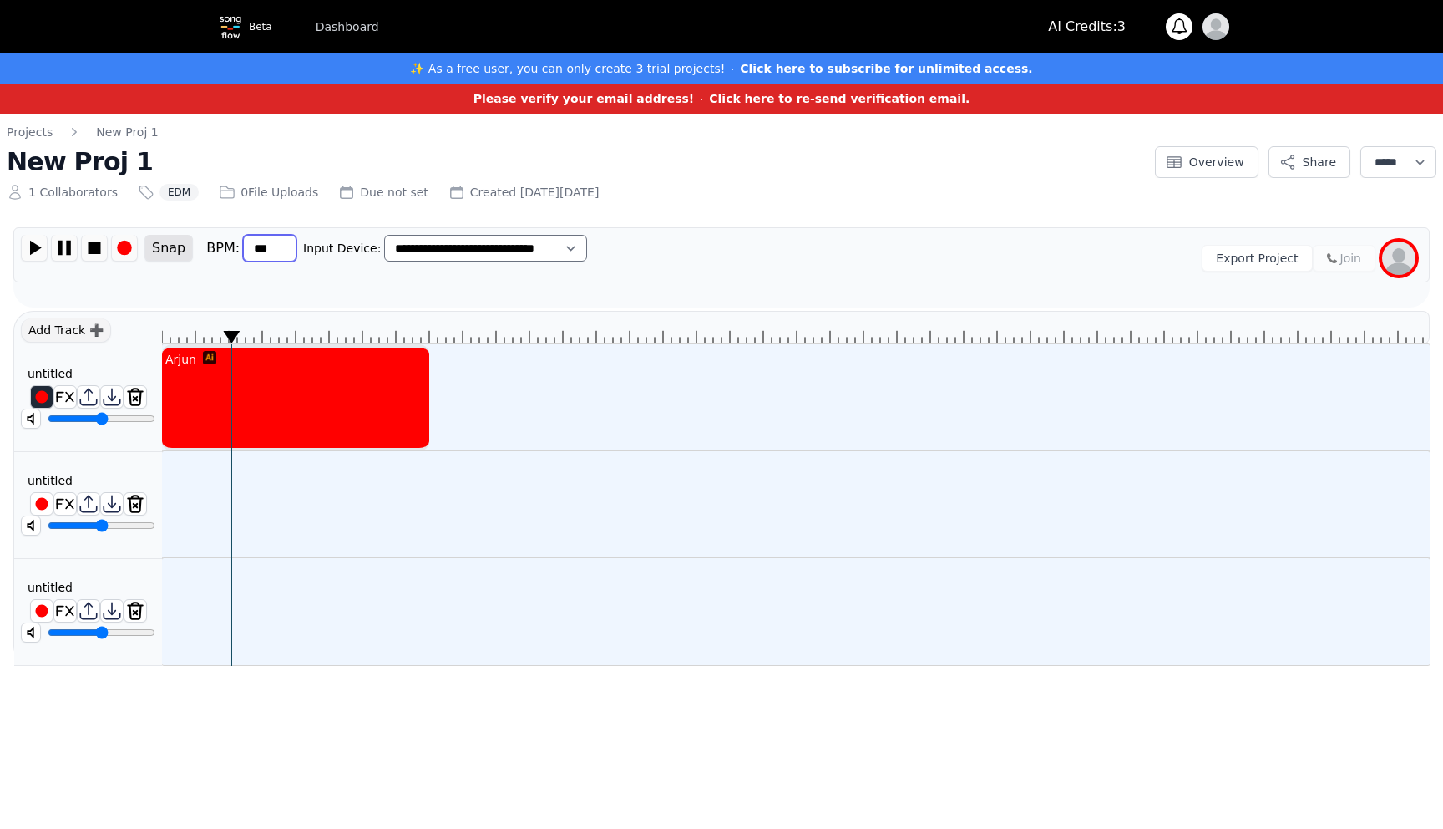
click at [270, 246] on input "***" at bounding box center [269, 248] width 53 height 27
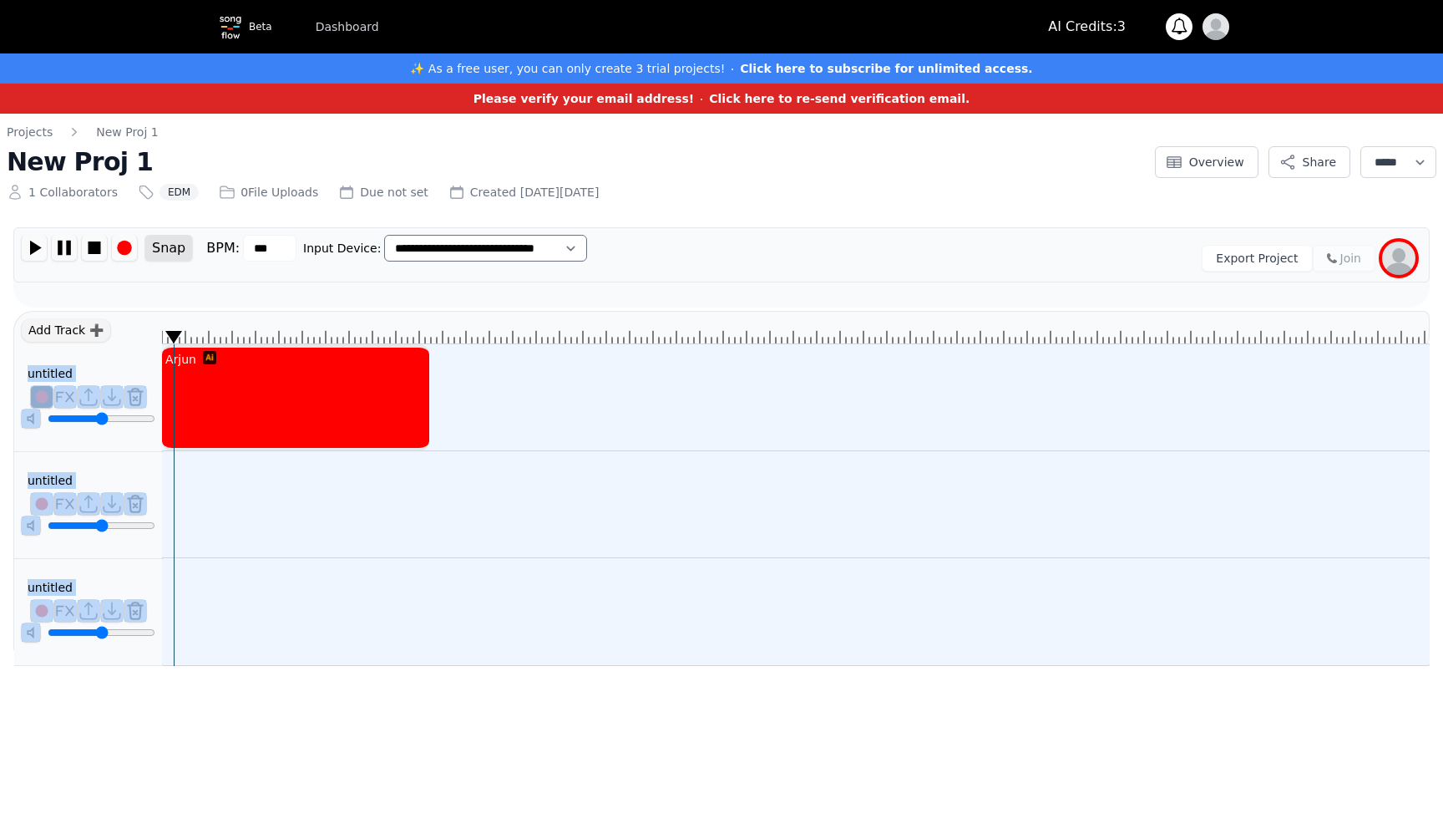
drag, startPoint x: 228, startPoint y: 334, endPoint x: 135, endPoint y: 317, distance: 94.4
click at [135, 317] on div "Add Track ➕ untitled ******** untitled ******** untitled ******** Arjun" at bounding box center [721, 488] width 1417 height 355
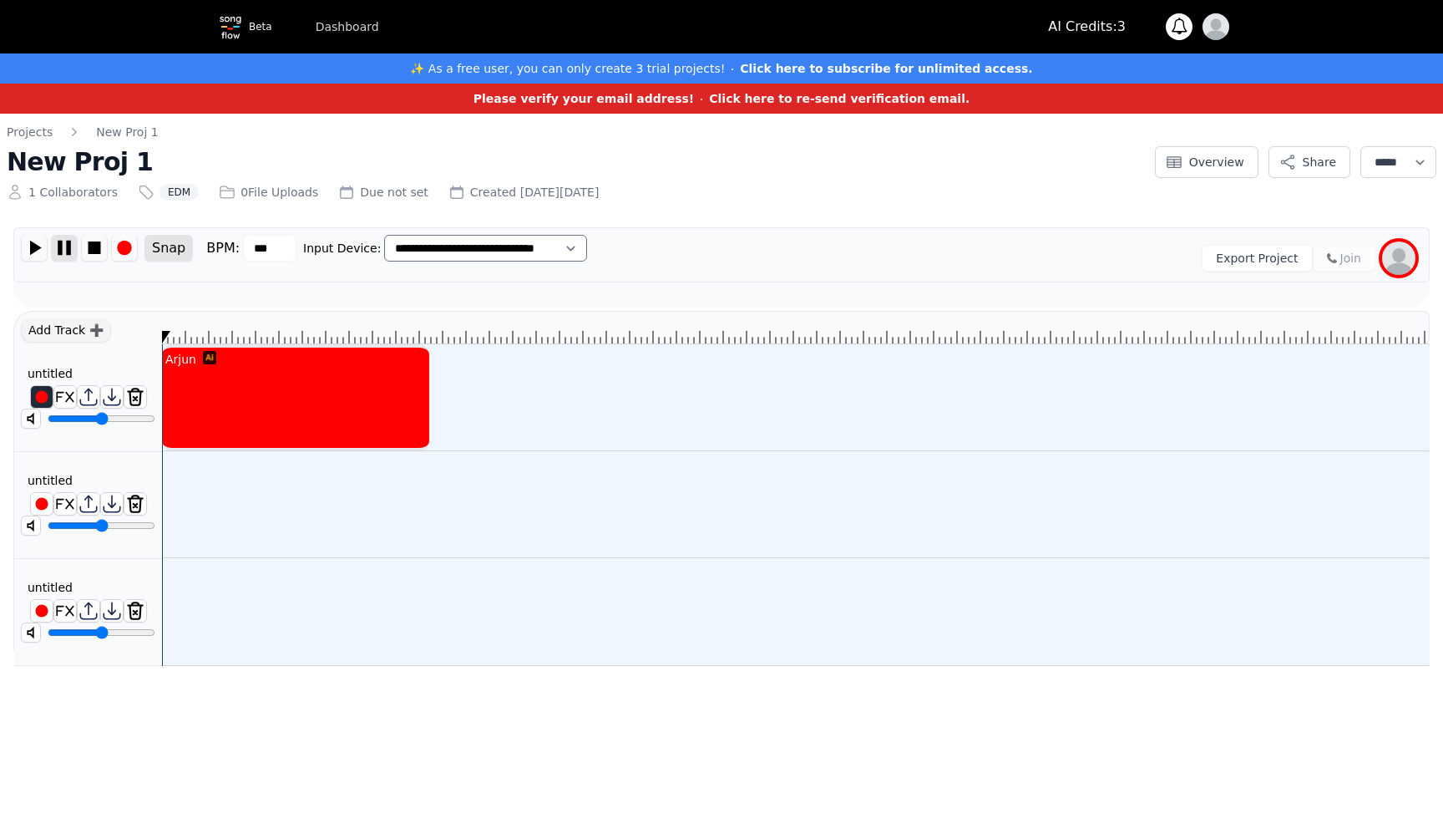
click at [64, 250] on img at bounding box center [64, 248] width 25 height 26
click at [39, 250] on img at bounding box center [34, 248] width 25 height 26
click at [60, 251] on img at bounding box center [64, 248] width 25 height 26
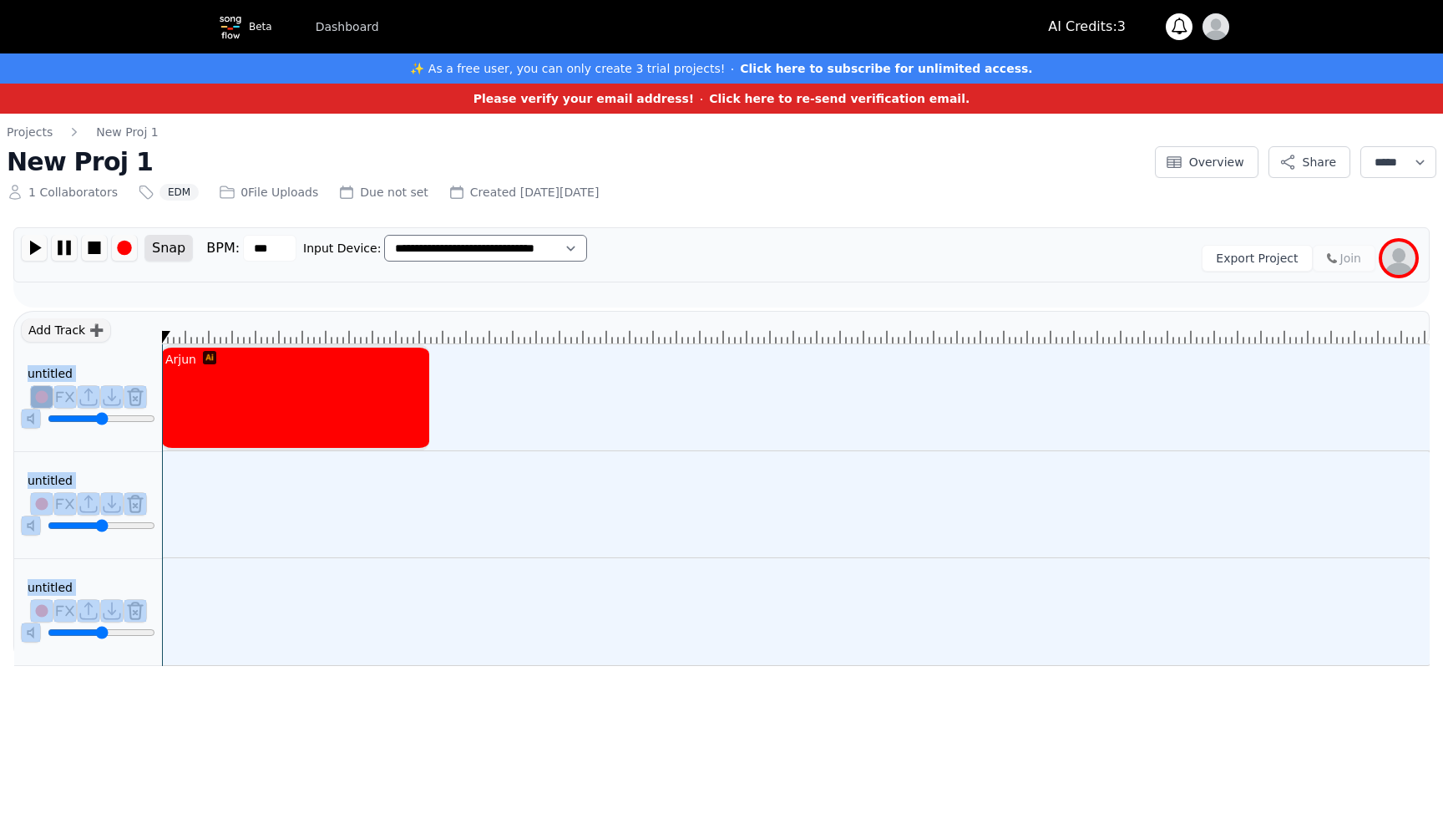
drag, startPoint x: 274, startPoint y: 332, endPoint x: 134, endPoint y: 327, distance: 139.6
click at [134, 327] on div "Add Track ➕ untitled ******** untitled ******** untitled ******** Arjun" at bounding box center [721, 488] width 1417 height 355
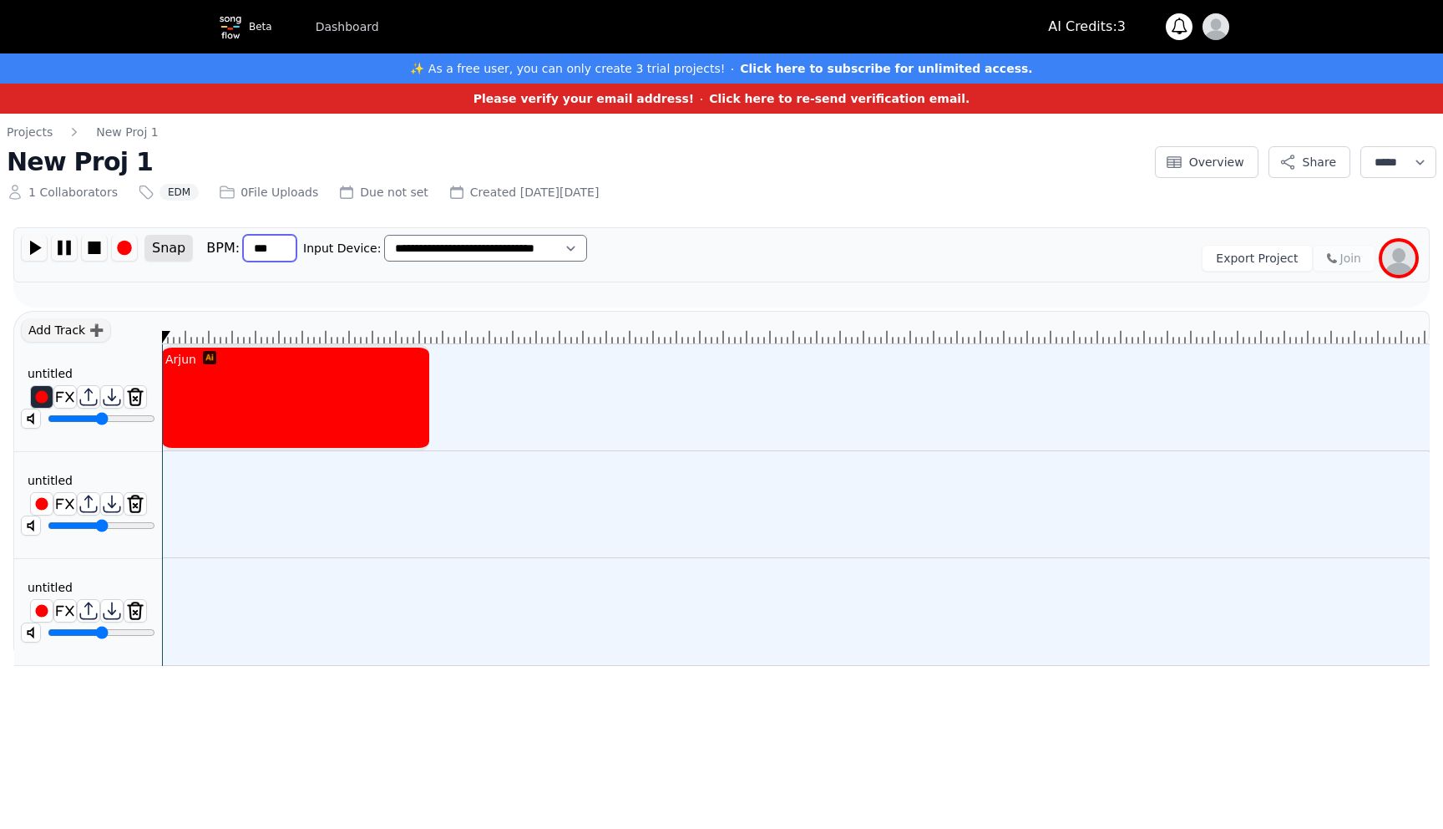
click at [268, 251] on input "***" at bounding box center [269, 248] width 53 height 27
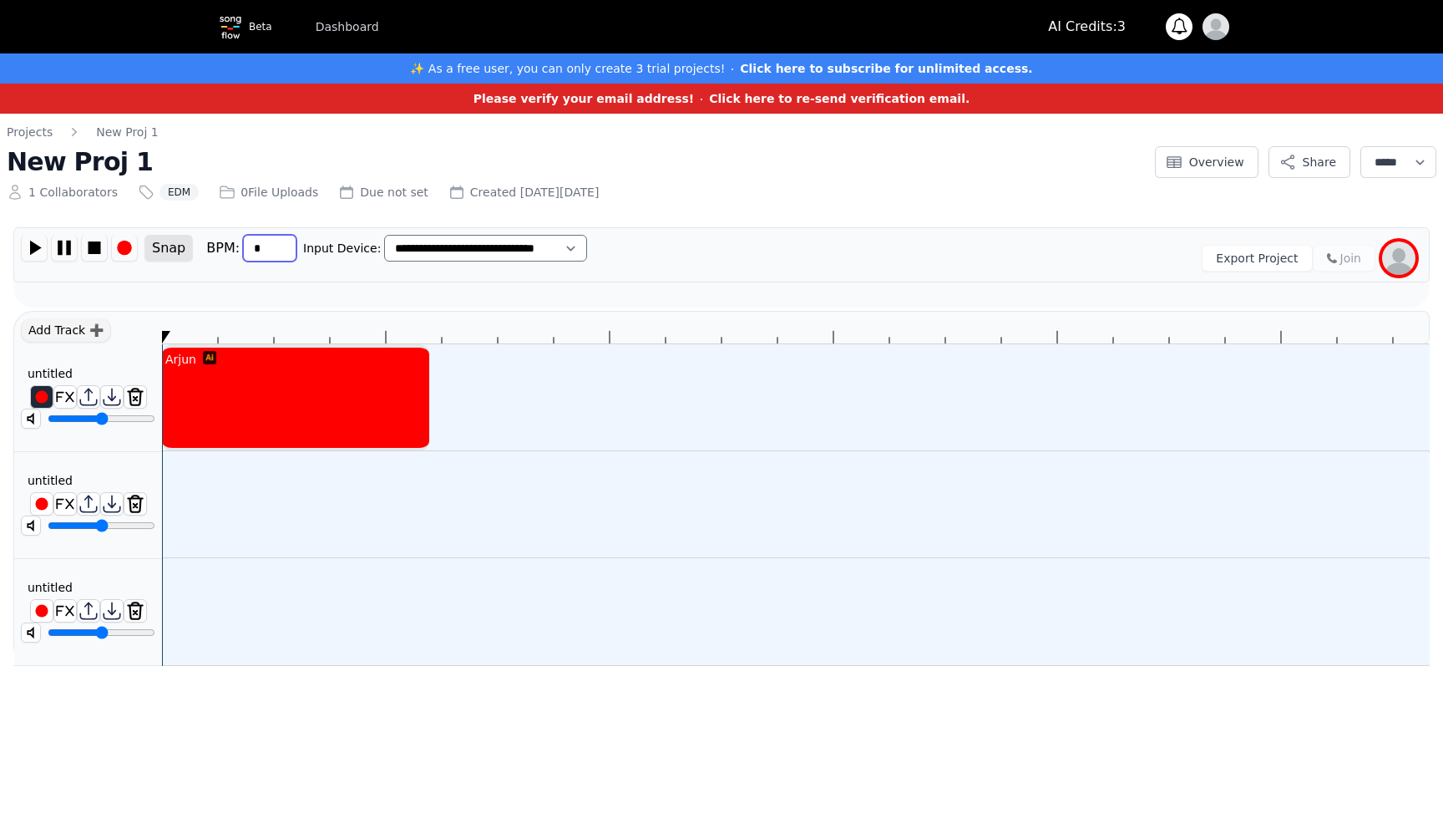
type input "*"
click at [29, 251] on img at bounding box center [34, 248] width 25 height 26
click at [58, 250] on img at bounding box center [64, 248] width 25 height 26
click at [98, 250] on img at bounding box center [94, 248] width 25 height 26
click at [41, 252] on img at bounding box center [34, 248] width 25 height 26
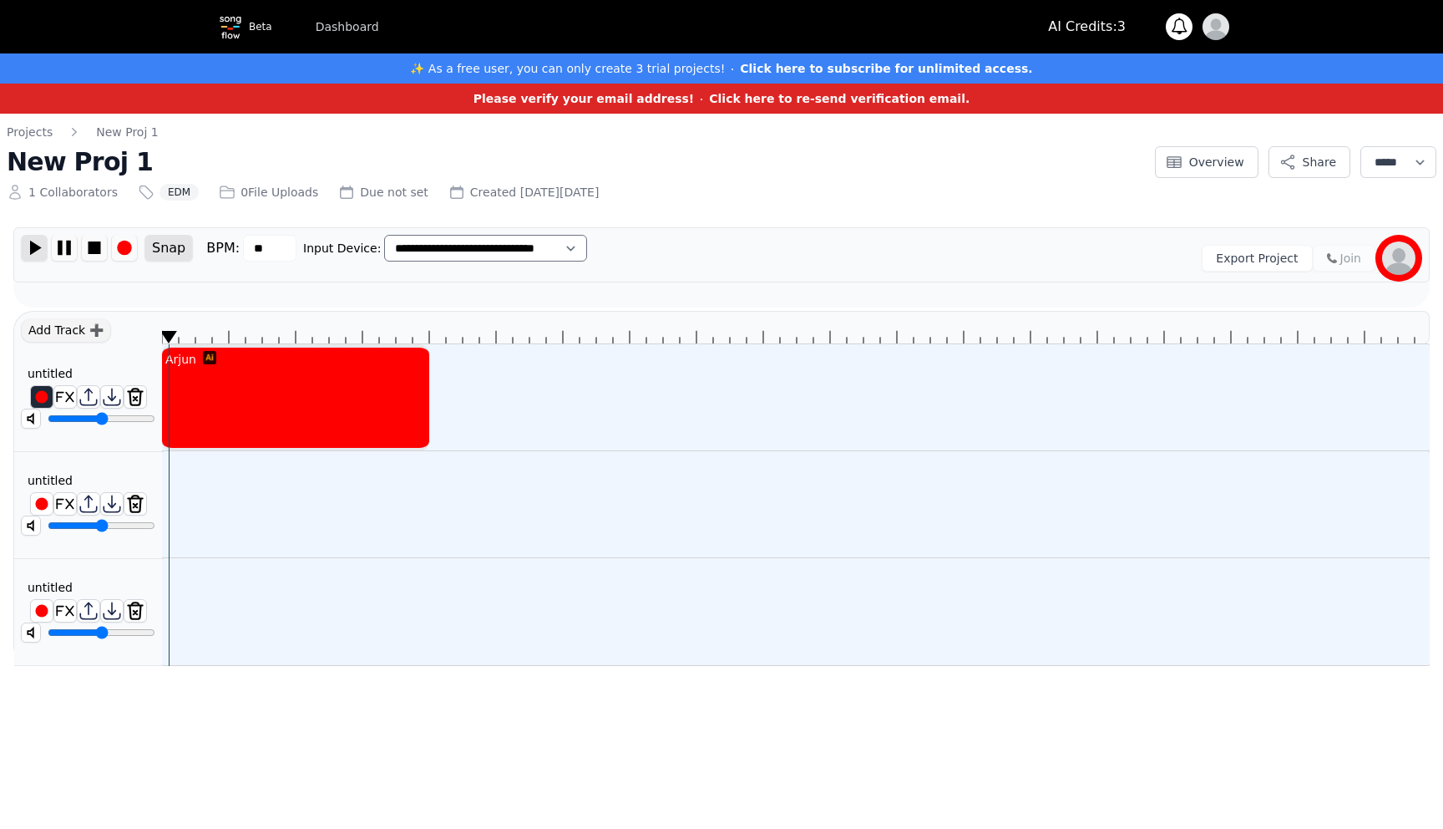
click at [41, 252] on img at bounding box center [34, 248] width 25 height 26
click at [70, 249] on img at bounding box center [64, 248] width 25 height 26
click at [261, 251] on input "**" at bounding box center [269, 248] width 53 height 27
type input "*"
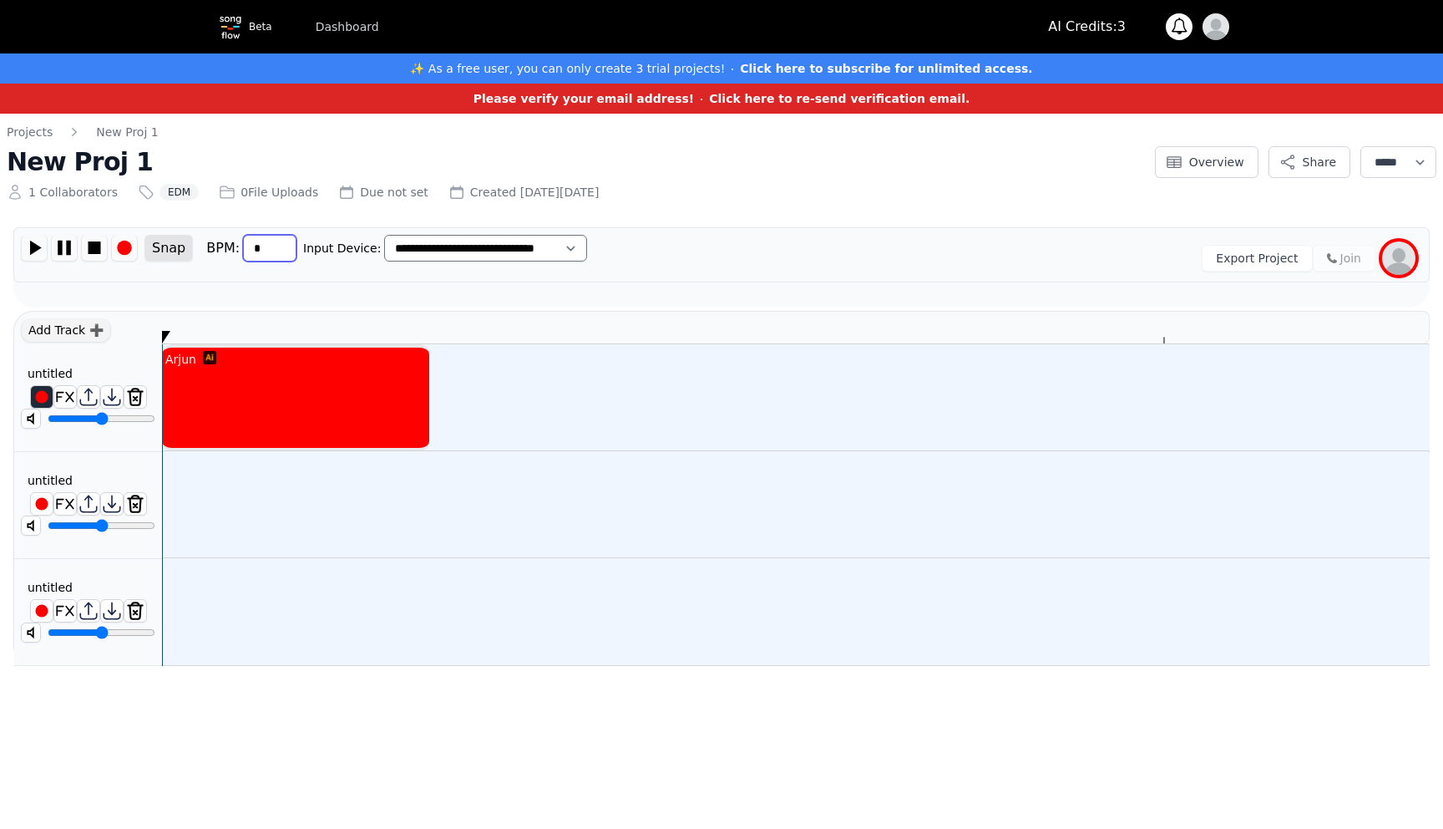
type input "*"
click at [94, 245] on img at bounding box center [94, 248] width 25 height 26
click at [114, 246] on img at bounding box center [124, 248] width 25 height 26
click at [129, 253] on img at bounding box center [124, 248] width 25 height 26
click at [43, 251] on img at bounding box center [34, 248] width 25 height 26
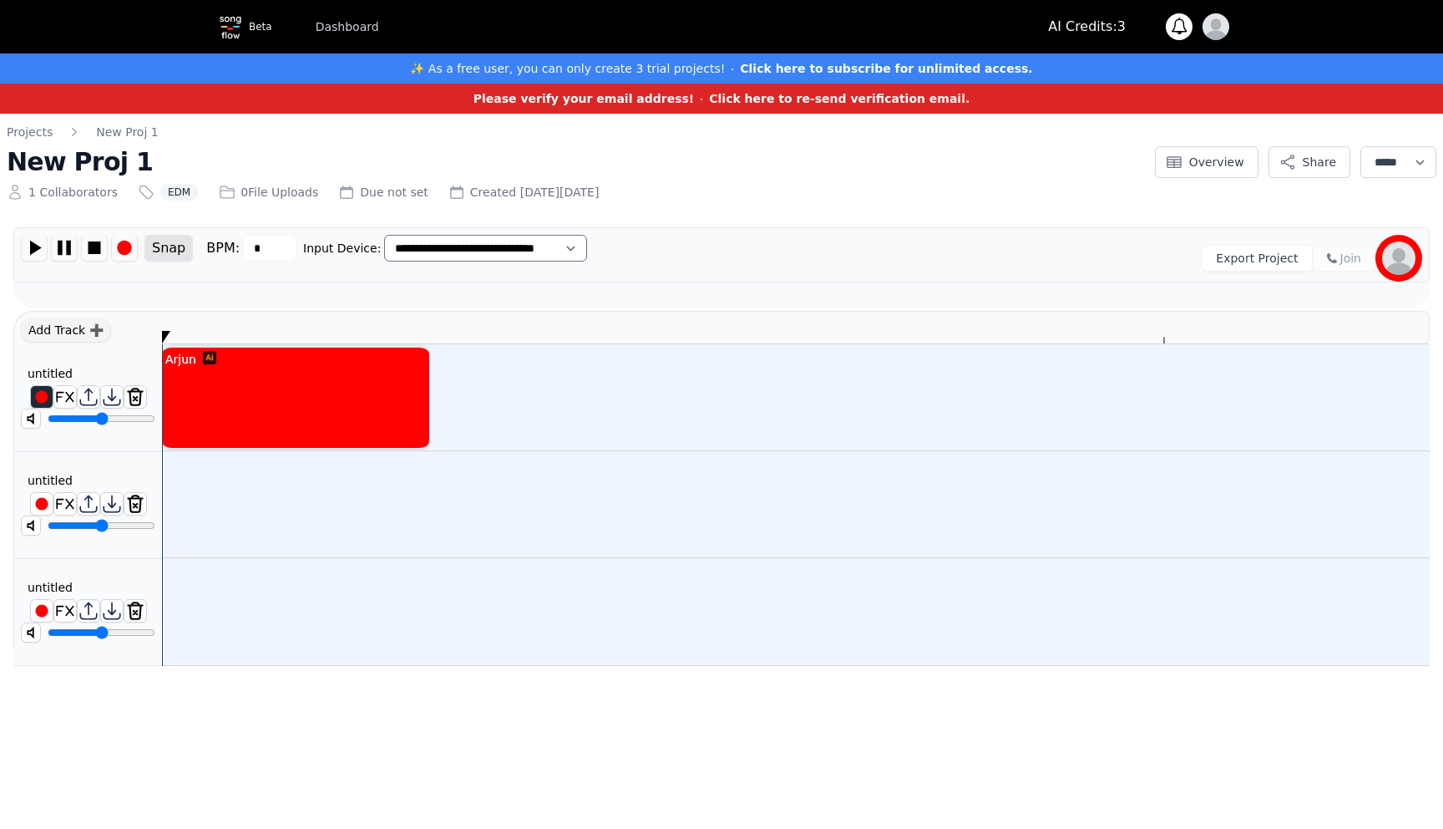
drag, startPoint x: 166, startPoint y: 332, endPoint x: 195, endPoint y: 335, distance: 28.5
click at [195, 335] on div at bounding box center [796, 327] width 1268 height 33
click at [68, 251] on img at bounding box center [64, 248] width 25 height 26
click at [97, 251] on img at bounding box center [94, 248] width 25 height 26
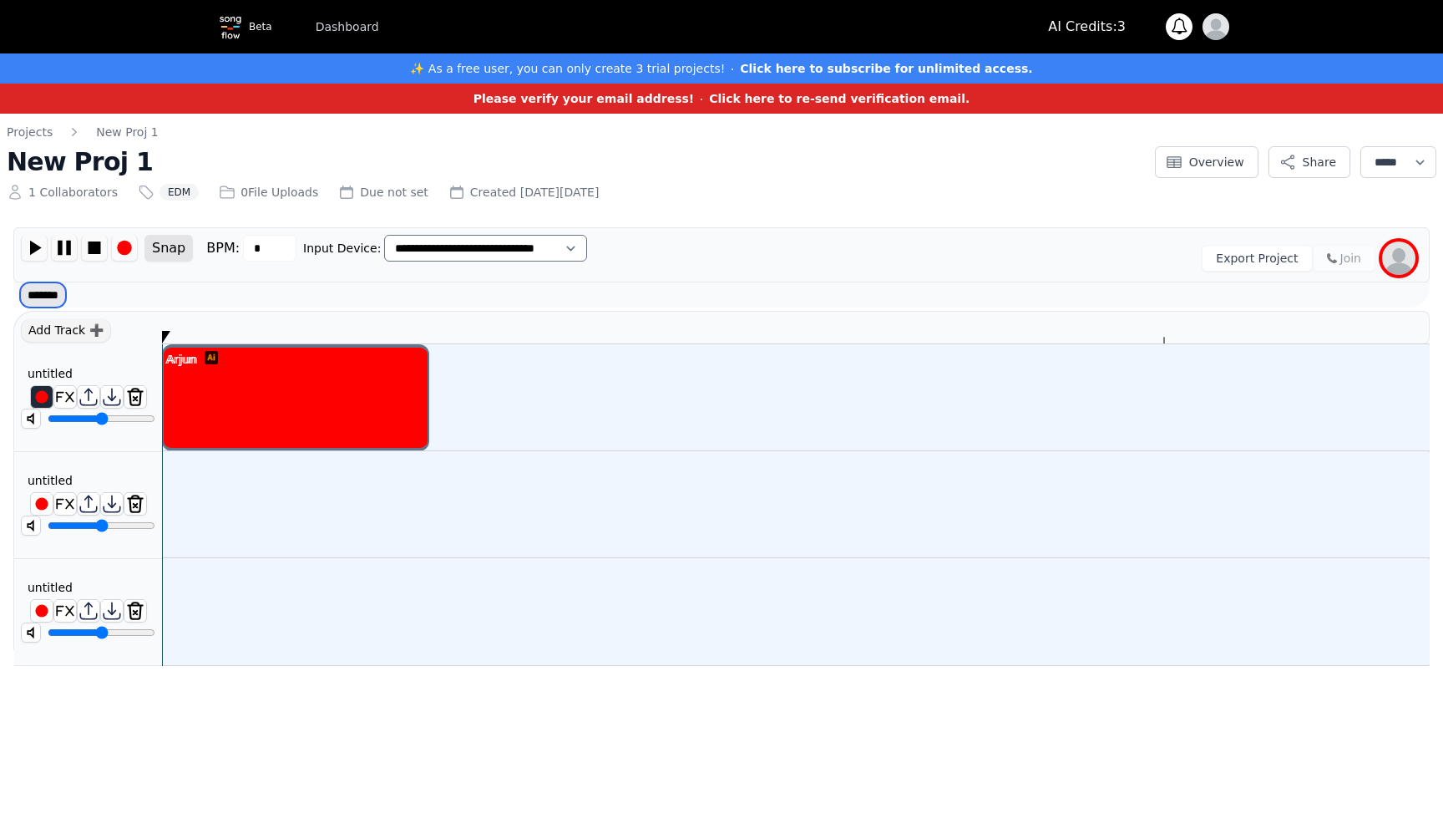
click at [58, 295] on select "******* ******" at bounding box center [43, 294] width 46 height 25
click at [224, 432] on div "Arjun" at bounding box center [295, 397] width 267 height 107
click at [63, 402] on img at bounding box center [65, 397] width 22 height 22
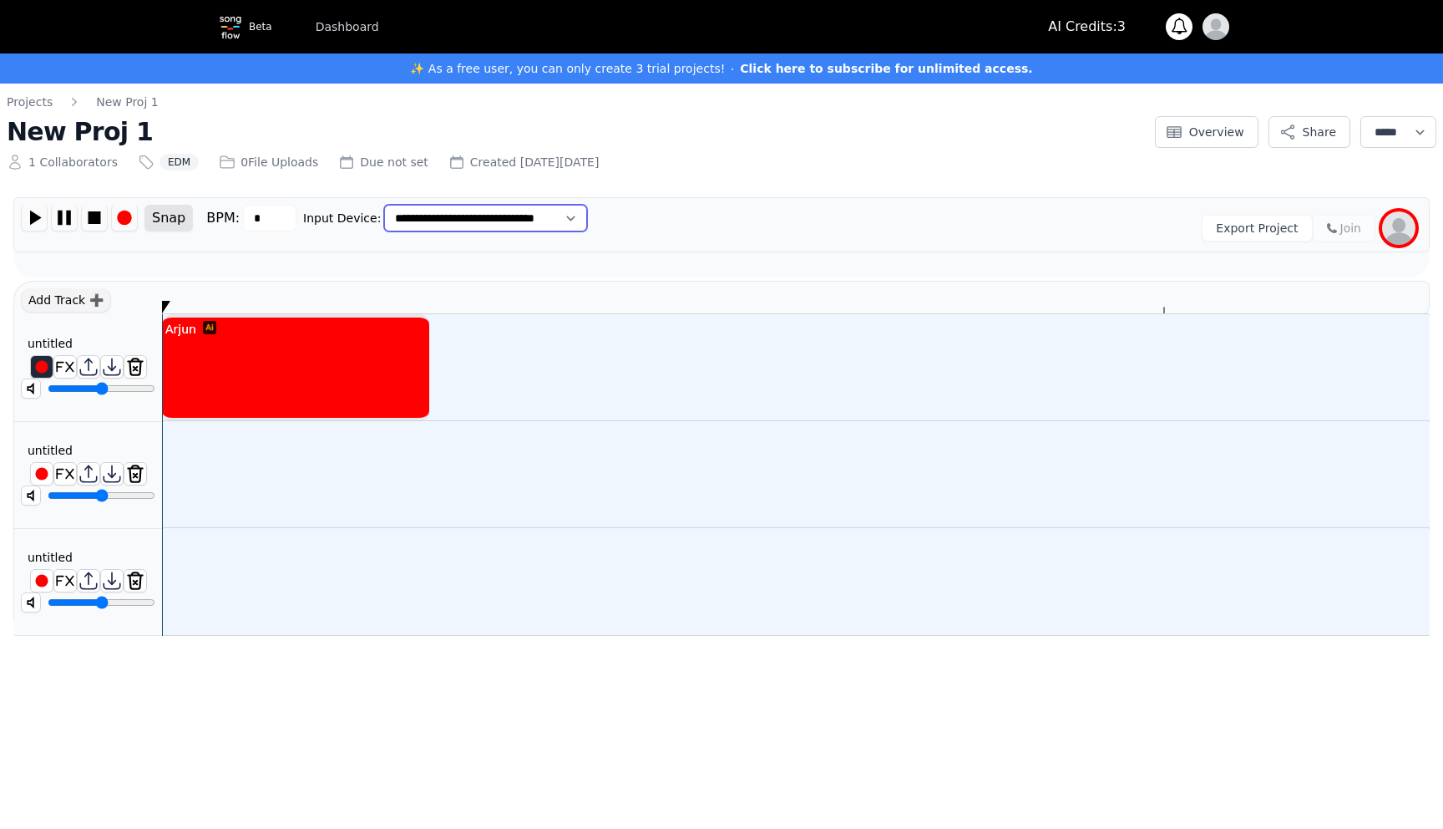
click at [571, 212] on select "**********" at bounding box center [485, 218] width 203 height 27
click at [34, 217] on img at bounding box center [34, 218] width 25 height 26
click at [64, 221] on img at bounding box center [64, 218] width 25 height 26
click at [97, 219] on img at bounding box center [94, 218] width 25 height 26
click at [38, 221] on img at bounding box center [34, 218] width 25 height 26
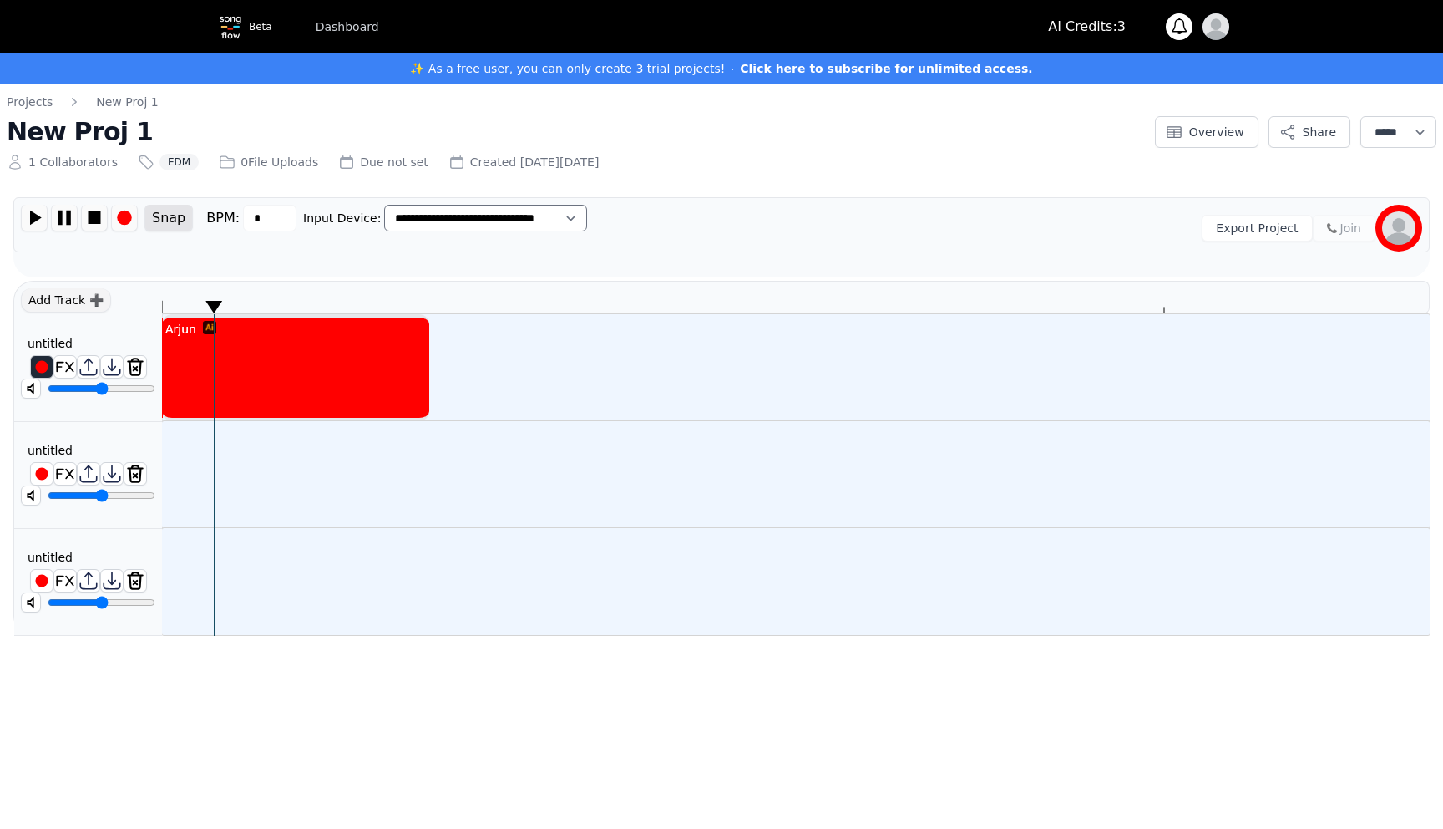
type input "***"
click at [133, 390] on input "range" at bounding box center [102, 388] width 108 height 13
click at [68, 215] on img at bounding box center [64, 218] width 25 height 26
click at [93, 220] on img at bounding box center [94, 218] width 25 height 26
click at [96, 220] on img at bounding box center [94, 218] width 25 height 26
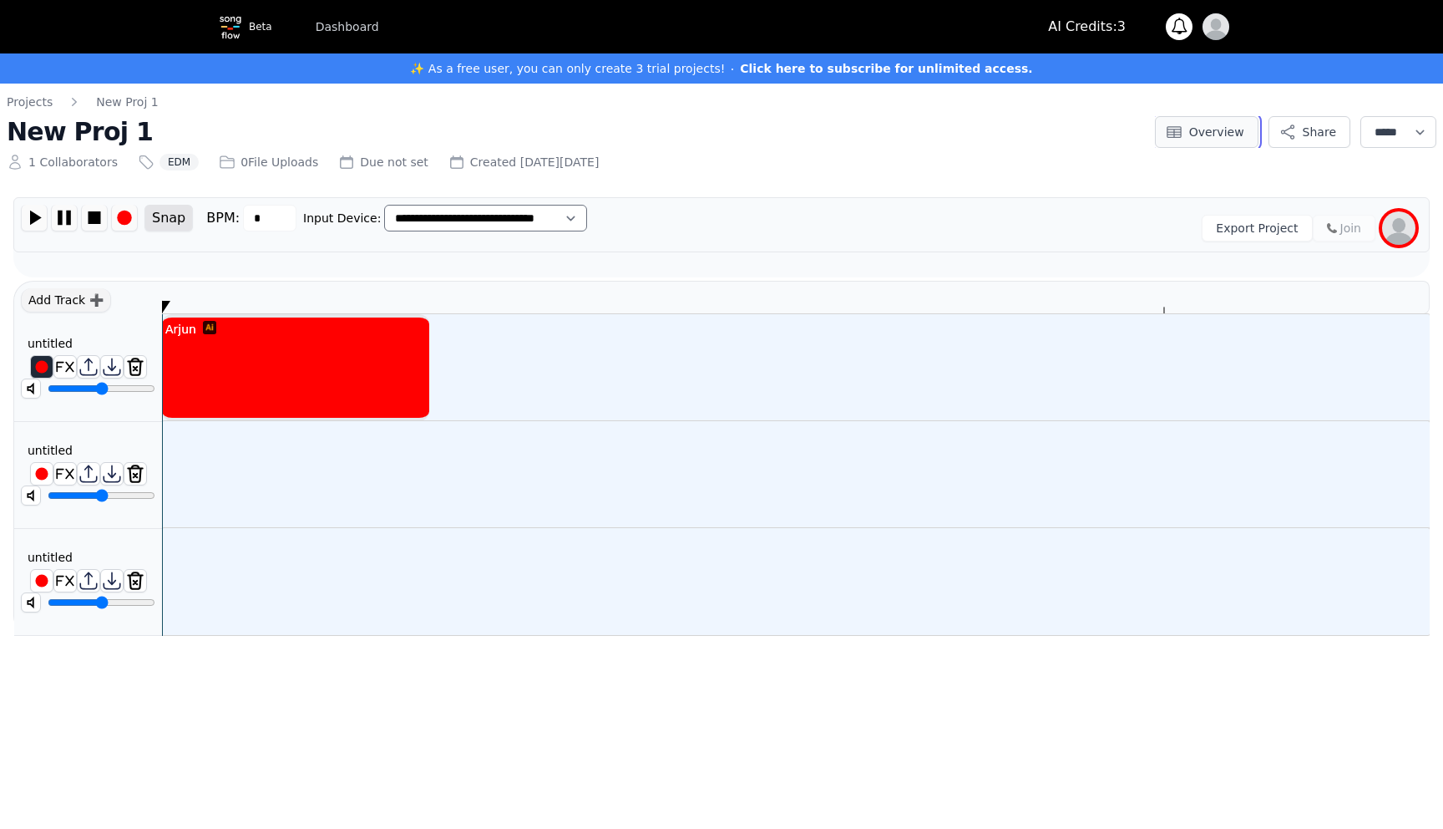
click at [1224, 137] on button "Overview" at bounding box center [1207, 132] width 104 height 32
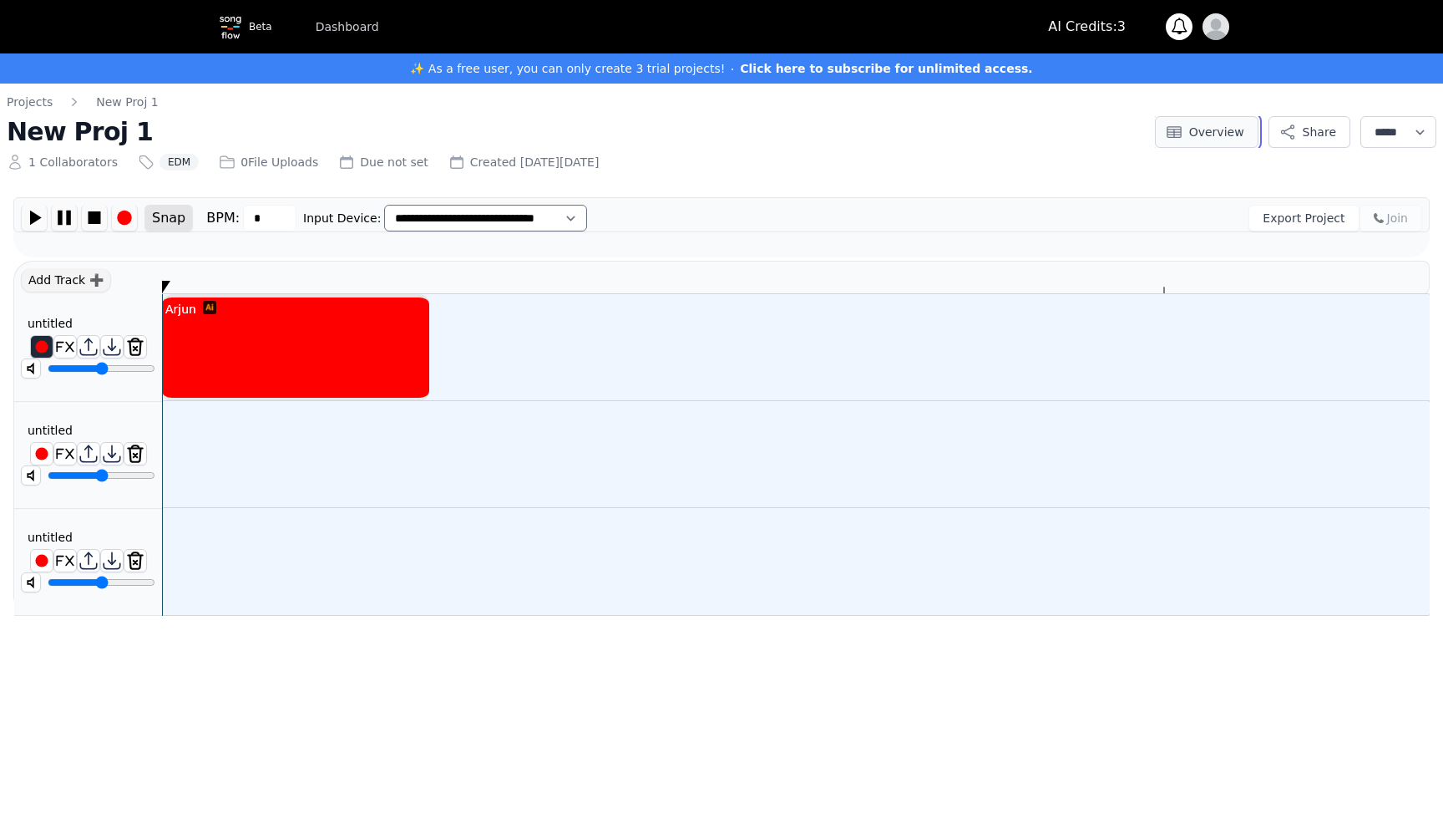
click at [1224, 137] on button "Overview" at bounding box center [1207, 132] width 104 height 32
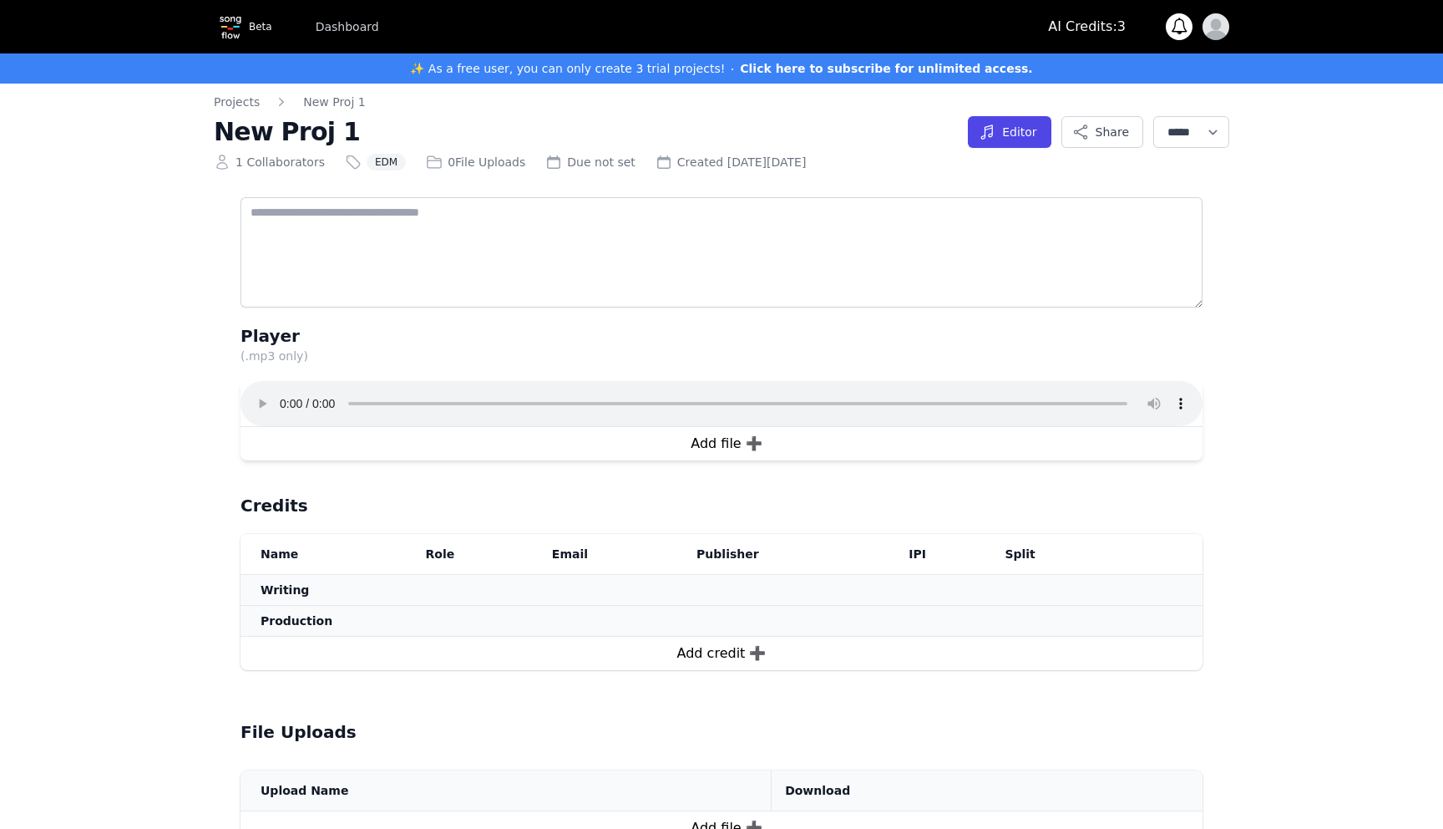
scroll to position [196, 0]
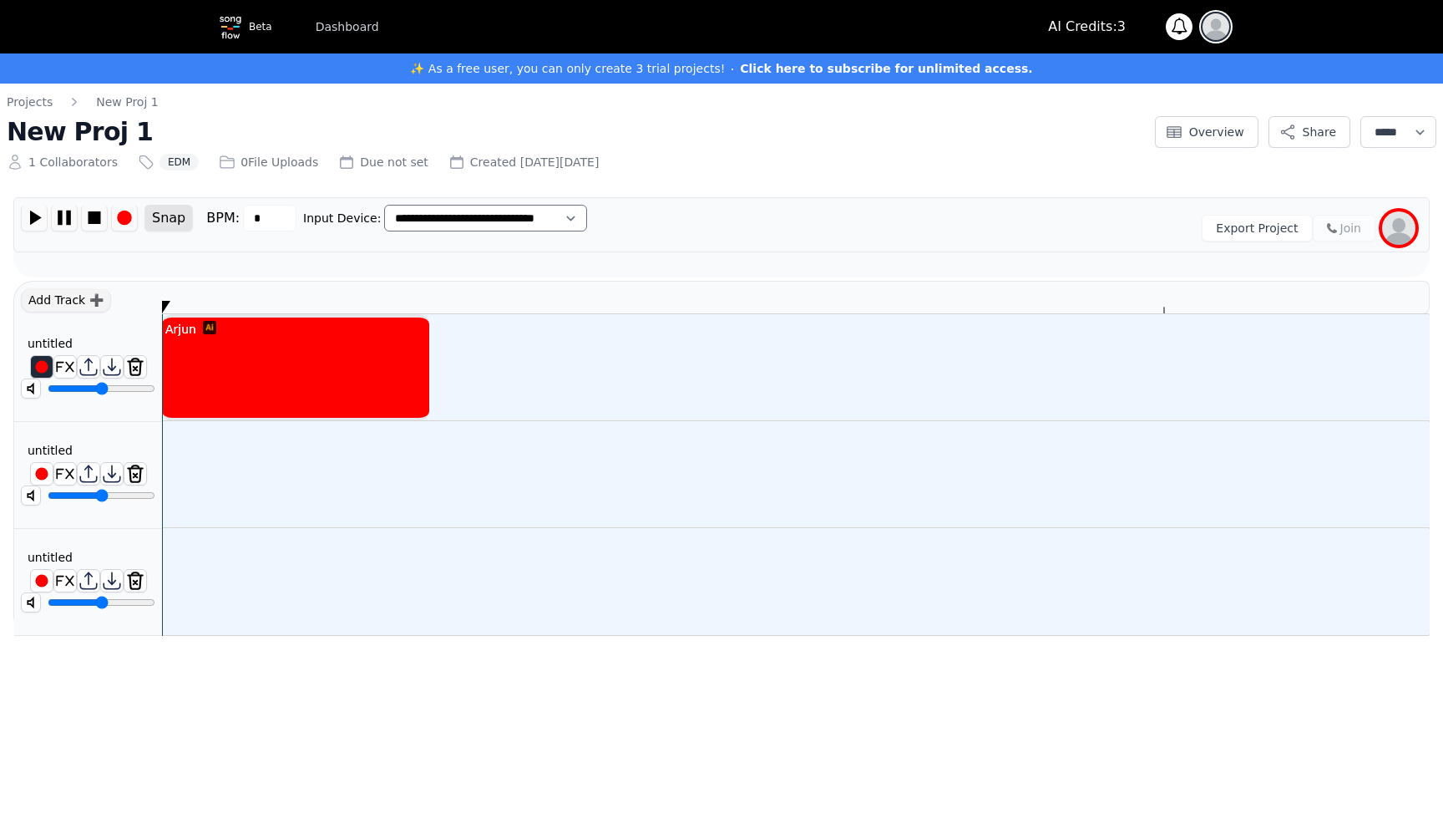
click at [1214, 26] on img "button" at bounding box center [1216, 26] width 27 height 27
click at [1112, 132] on link "Sign out" at bounding box center [1149, 125] width 160 height 30
